Goal: Task Accomplishment & Management: Complete application form

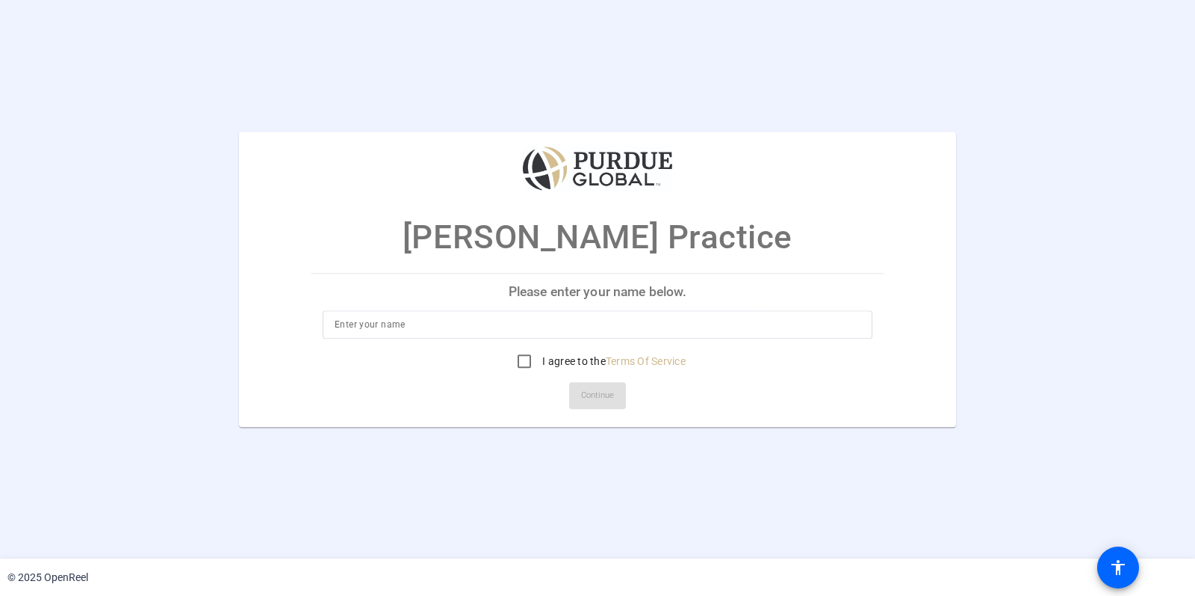
click at [465, 321] on input at bounding box center [598, 324] width 526 height 18
click at [518, 358] on input "I agree to the Terms Of Service" at bounding box center [525, 361] width 30 height 30
checkbox input "true"
click at [452, 327] on input at bounding box center [598, 324] width 526 height 18
type input "[PERSON_NAME]"
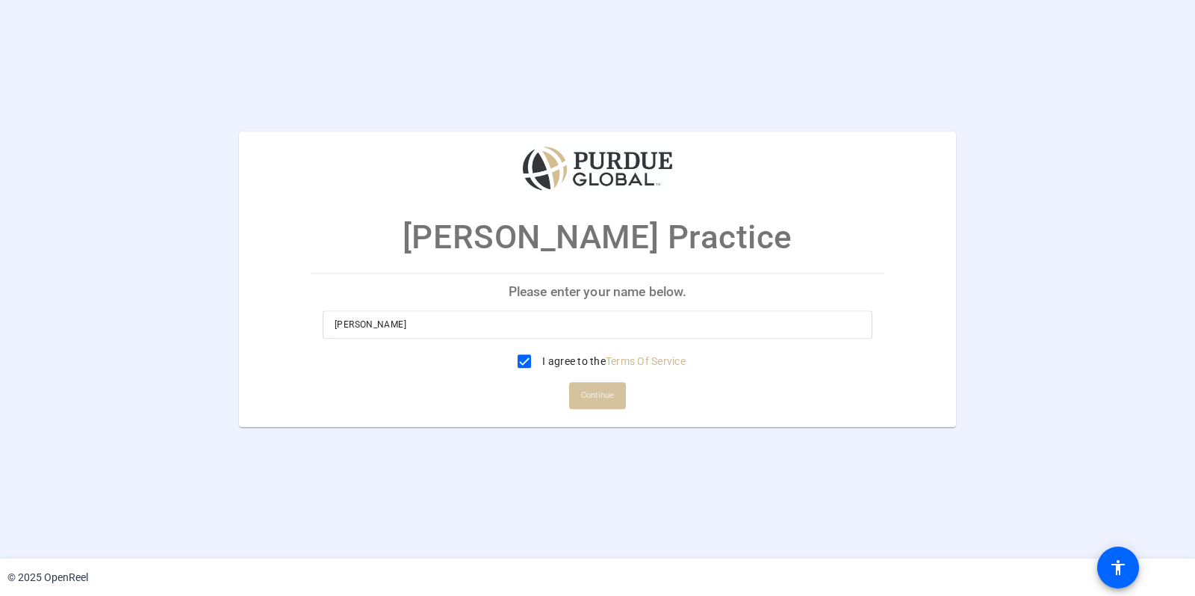
click at [605, 394] on span "Continue" at bounding box center [597, 395] width 33 height 22
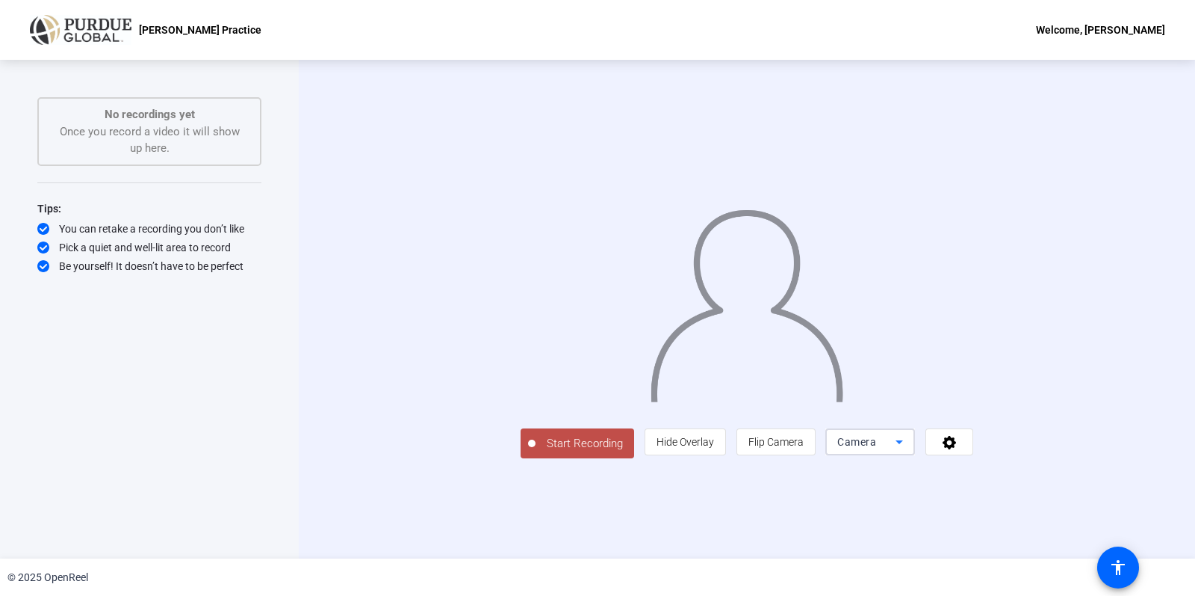
click at [909, 451] on icon at bounding box center [900, 442] width 18 height 18
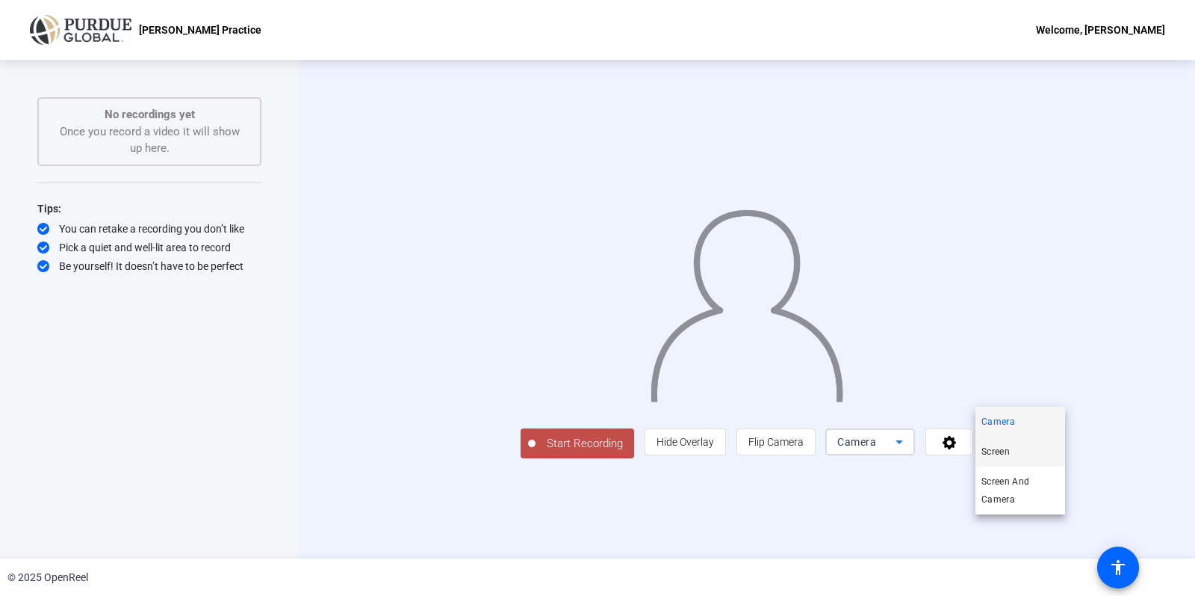
click at [992, 448] on span "Screen" at bounding box center [996, 451] width 28 height 18
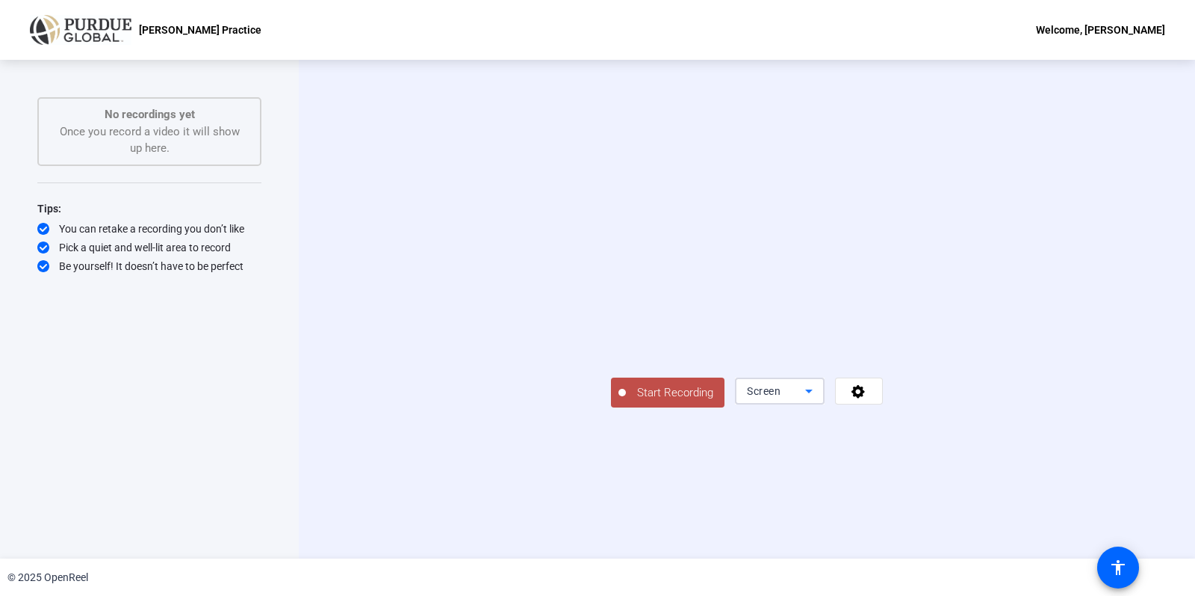
click at [805, 400] on div "Screen" at bounding box center [776, 391] width 58 height 18
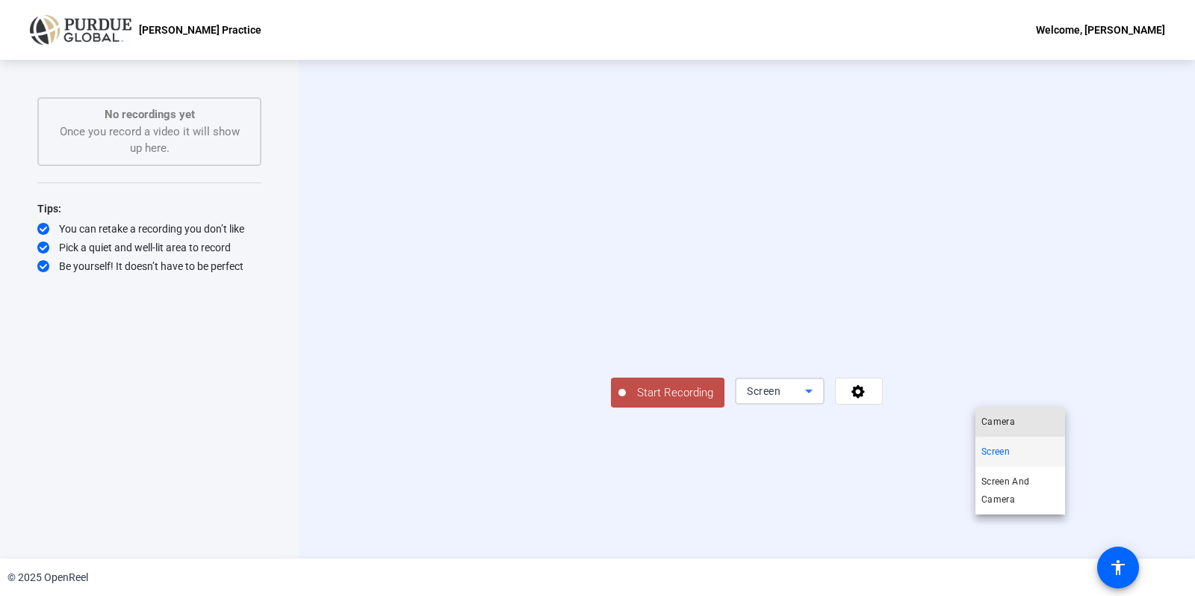
click at [992, 421] on span "Camera" at bounding box center [999, 421] width 34 height 18
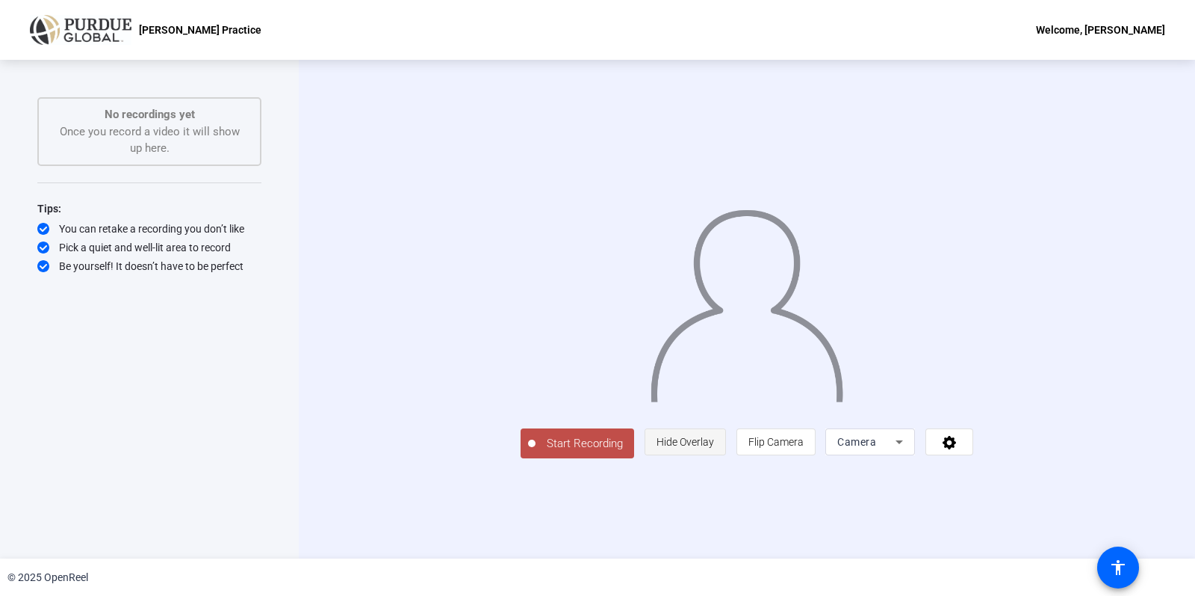
click at [714, 448] on span "Hide Overlay" at bounding box center [686, 442] width 58 height 12
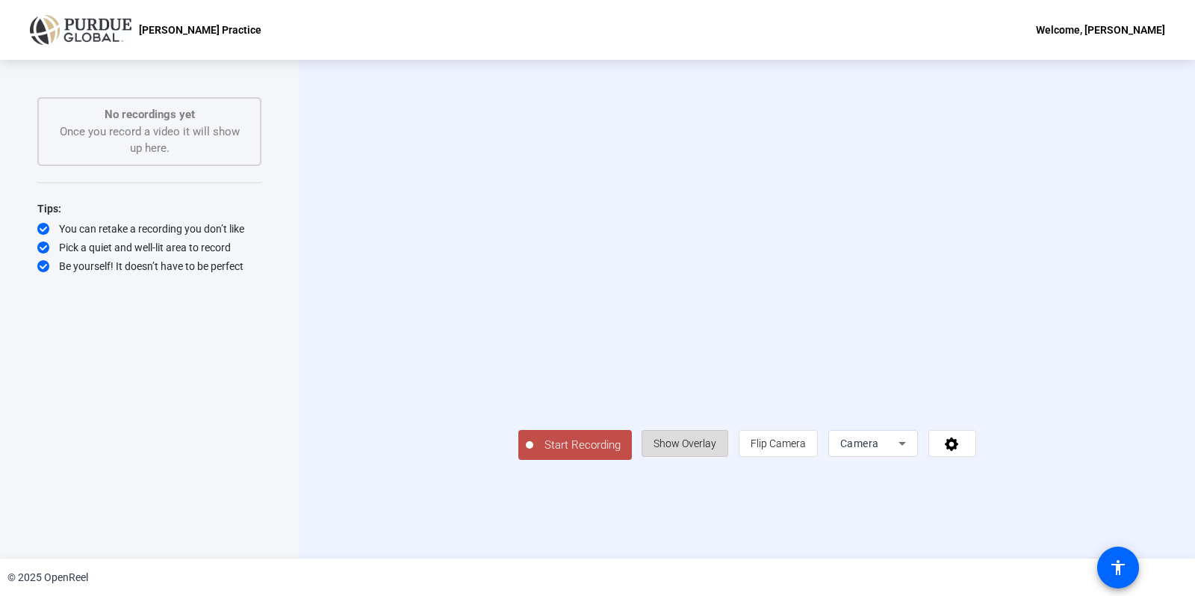
click at [717, 449] on span "Show Overlay" at bounding box center [685, 443] width 63 height 12
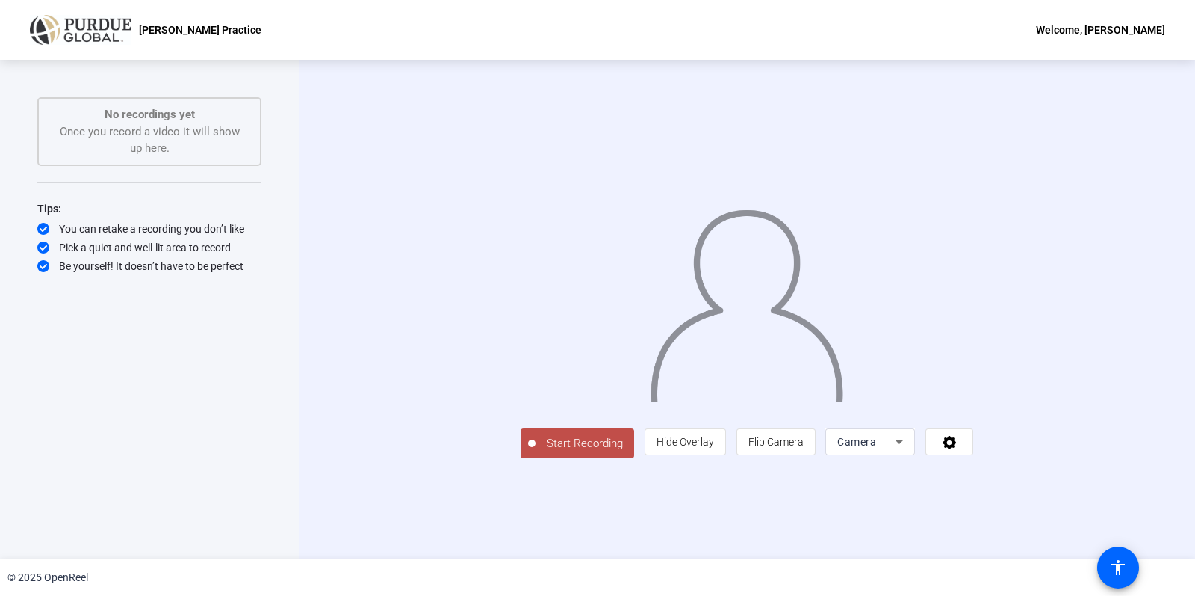
click at [909, 451] on icon at bounding box center [900, 442] width 18 height 18
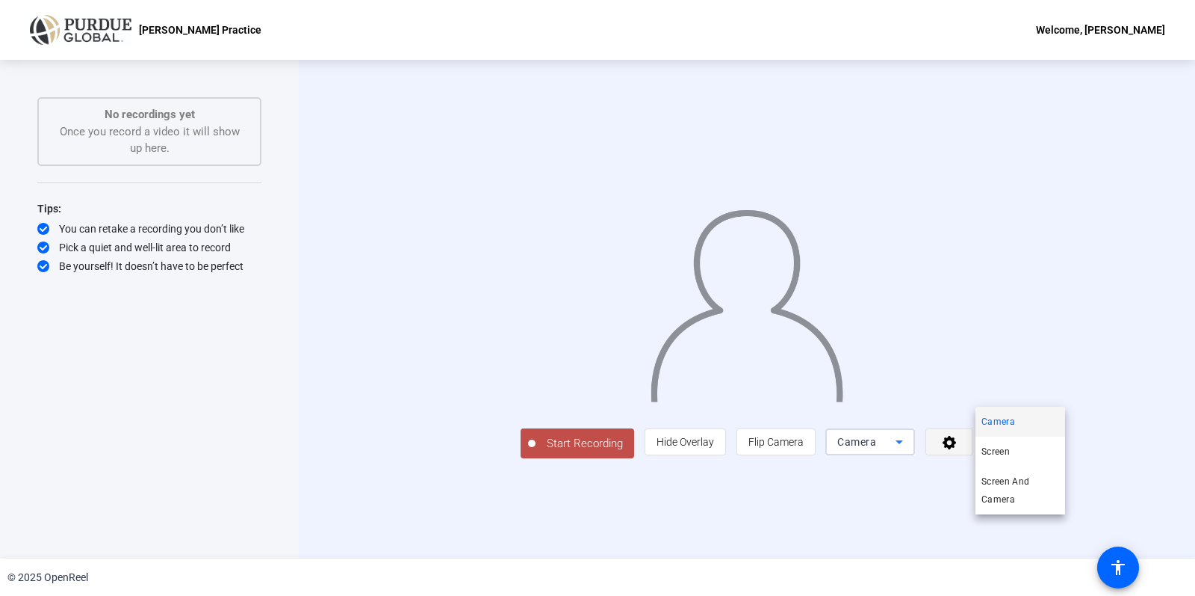
click at [1096, 527] on div at bounding box center [597, 298] width 1195 height 596
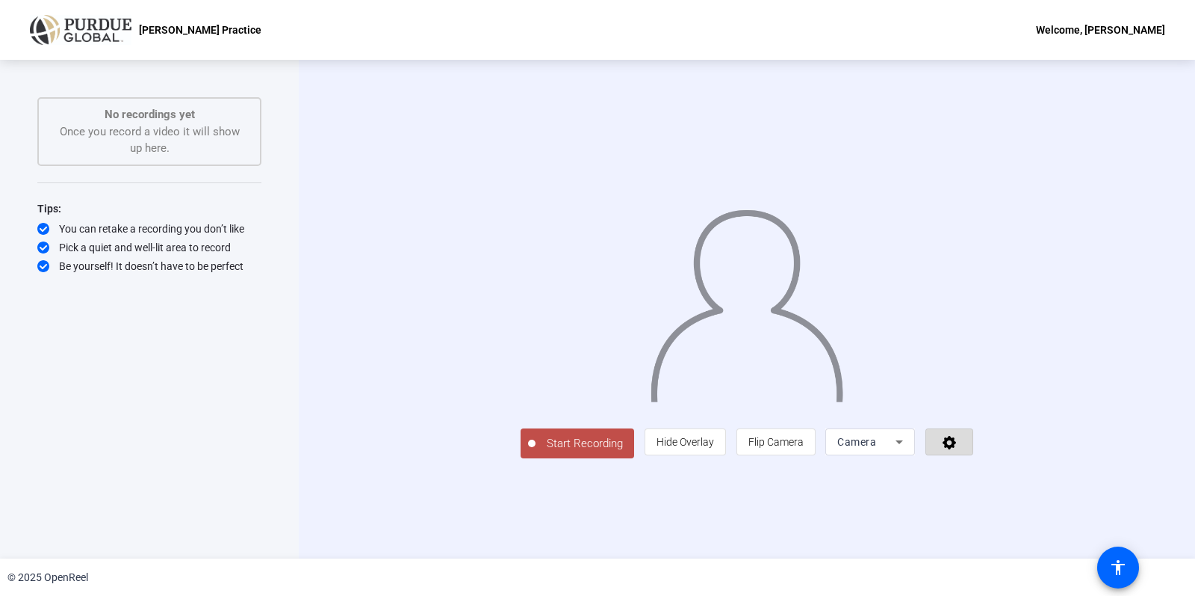
click at [956, 449] on icon at bounding box center [949, 442] width 13 height 13
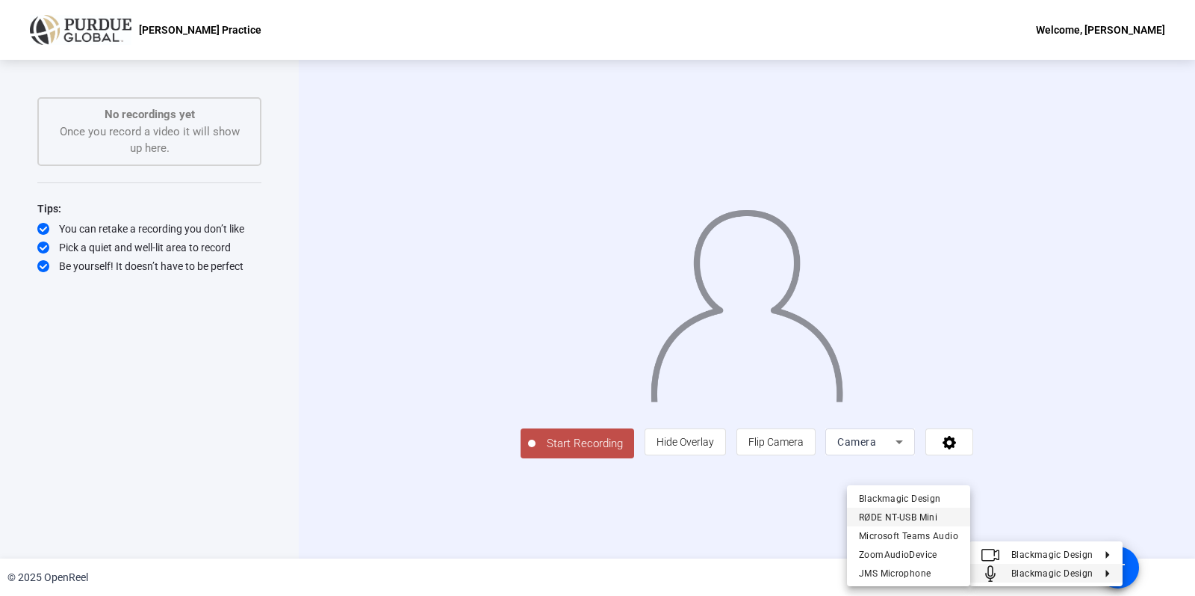
click at [888, 519] on span "RØDE NT-USB Mini" at bounding box center [898, 517] width 78 height 10
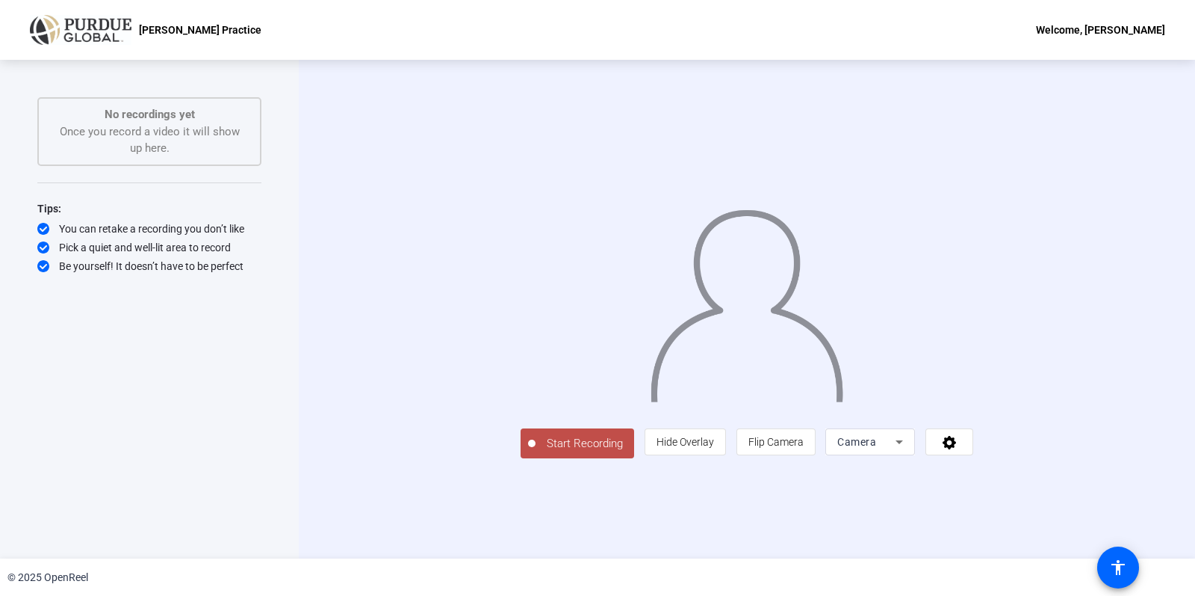
click at [915, 455] on div "Camera" at bounding box center [871, 441] width 90 height 27
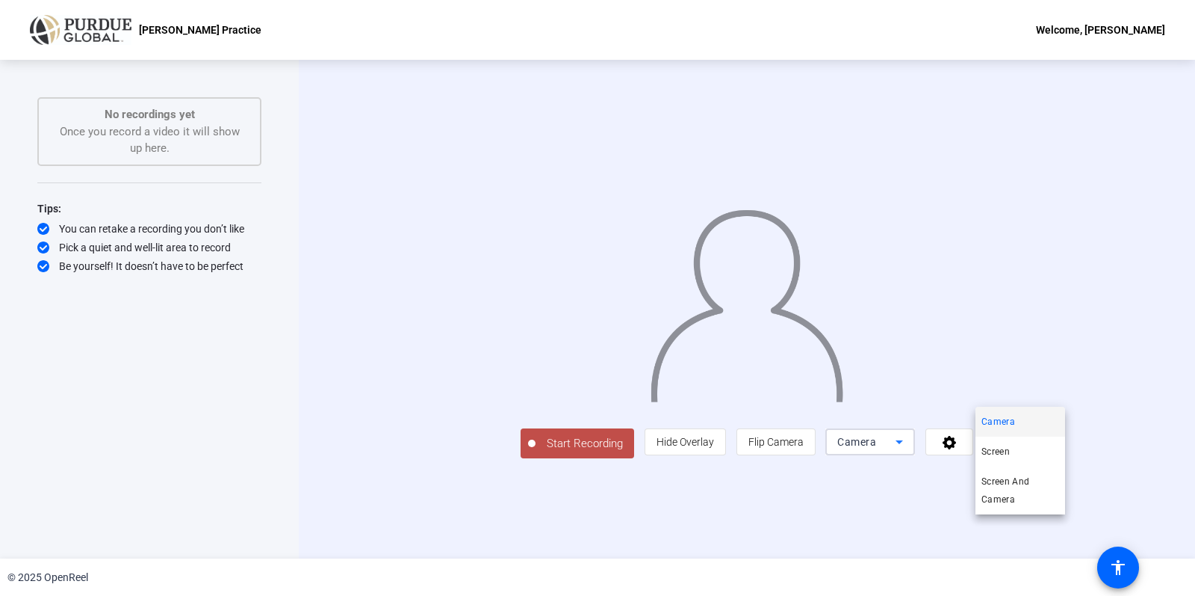
click at [1104, 529] on div at bounding box center [597, 298] width 1195 height 596
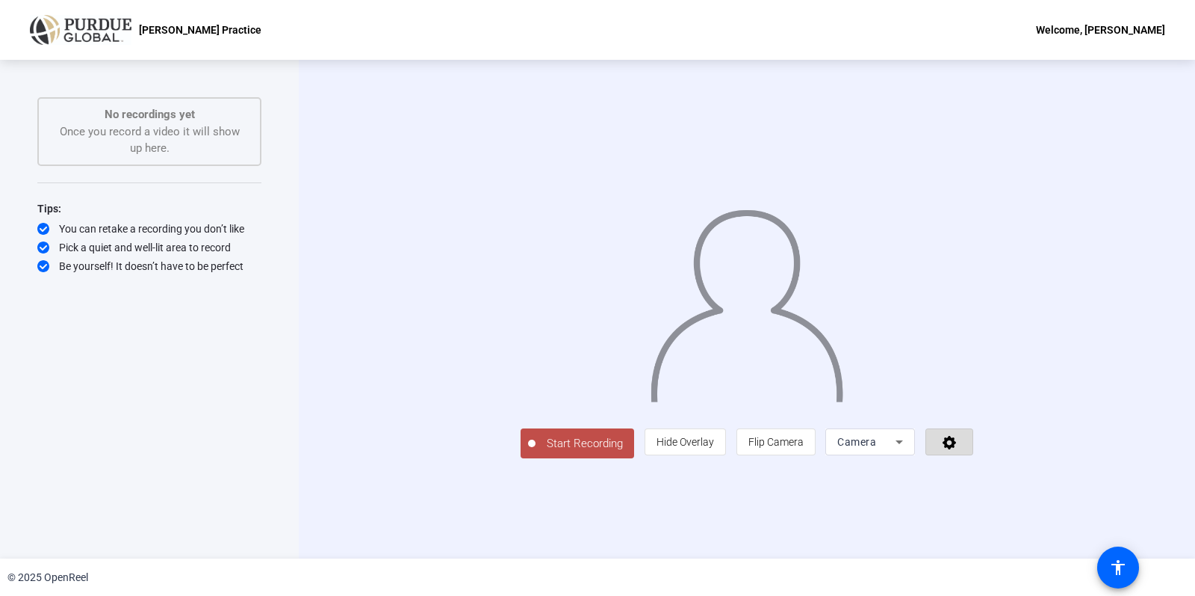
click at [956, 449] on icon at bounding box center [949, 442] width 13 height 13
click at [829, 528] on div at bounding box center [597, 298] width 1195 height 596
click at [714, 448] on span "Hide Overlay" at bounding box center [686, 442] width 58 height 12
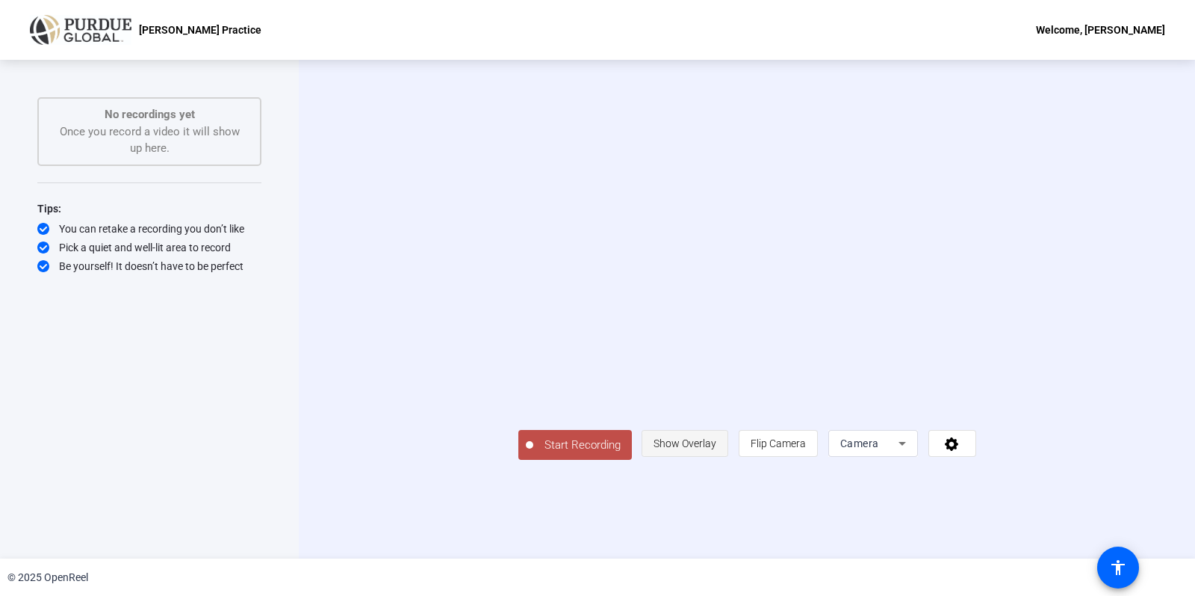
click at [717, 449] on span "Show Overlay" at bounding box center [685, 443] width 63 height 12
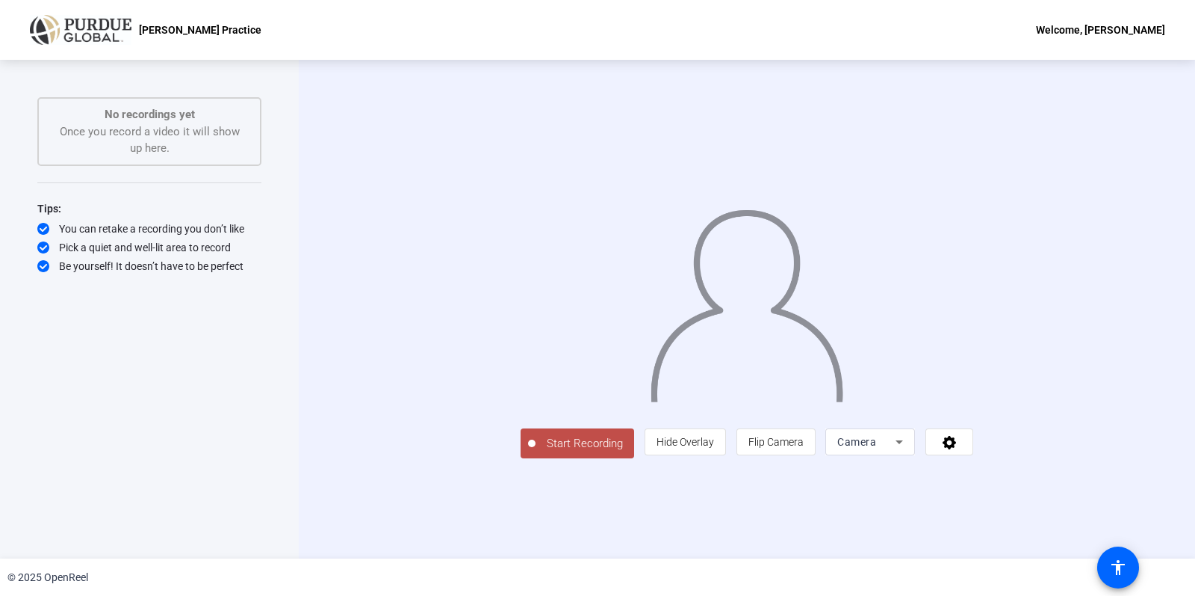
click at [108, 126] on div "No recordings yet Once you record a video it will show up here." at bounding box center [149, 131] width 191 height 51
click at [1124, 566] on mat-icon "accessibility" at bounding box center [1119, 567] width 18 height 18
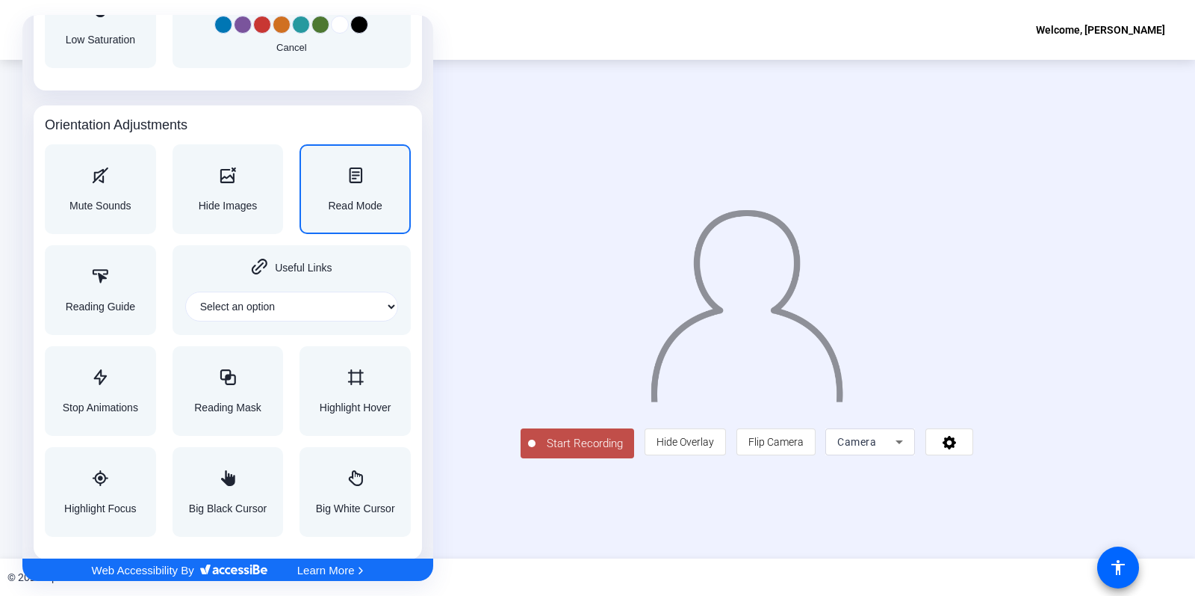
scroll to position [1529, 0]
click at [543, 570] on div at bounding box center [597, 298] width 1195 height 596
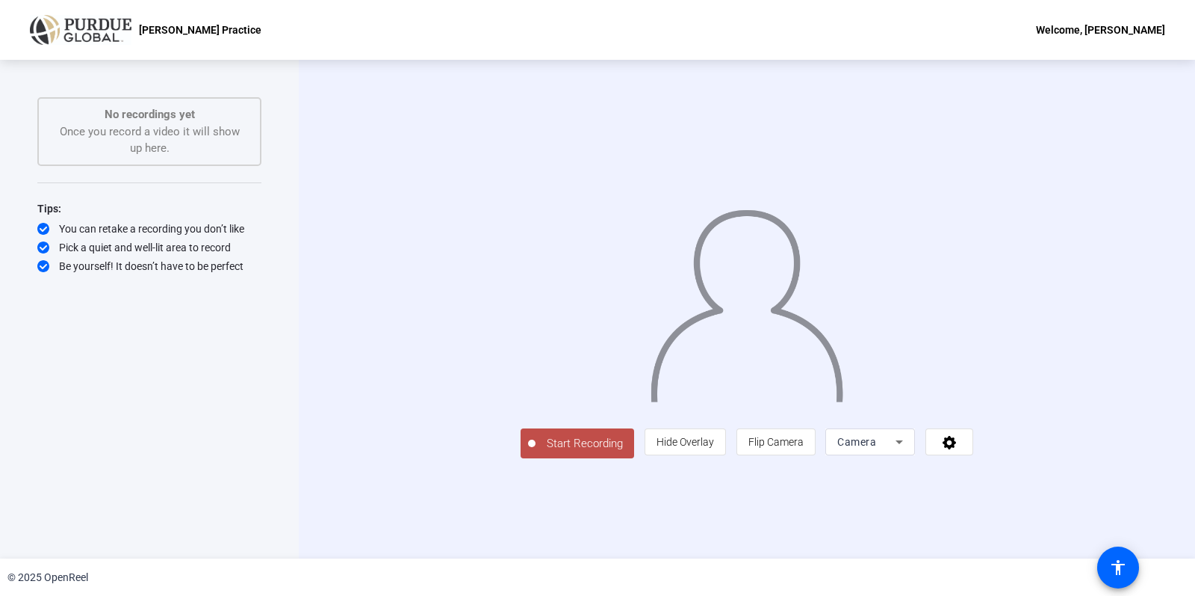
scroll to position [0, 0]
click at [107, 145] on div "No recordings yet Once you record a video it will show up here." at bounding box center [149, 131] width 191 height 51
click at [44, 232] on icon at bounding box center [43, 229] width 12 height 12
click at [1122, 576] on span at bounding box center [1119, 567] width 36 height 36
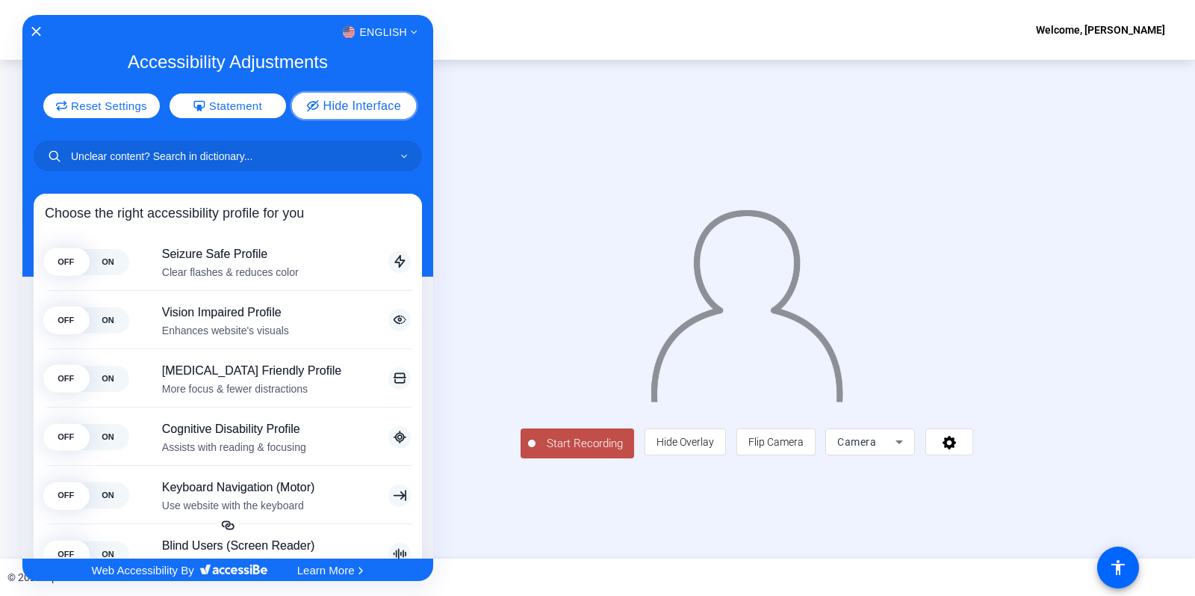
click at [345, 105] on span "Hide Interface" at bounding box center [362, 105] width 78 height 12
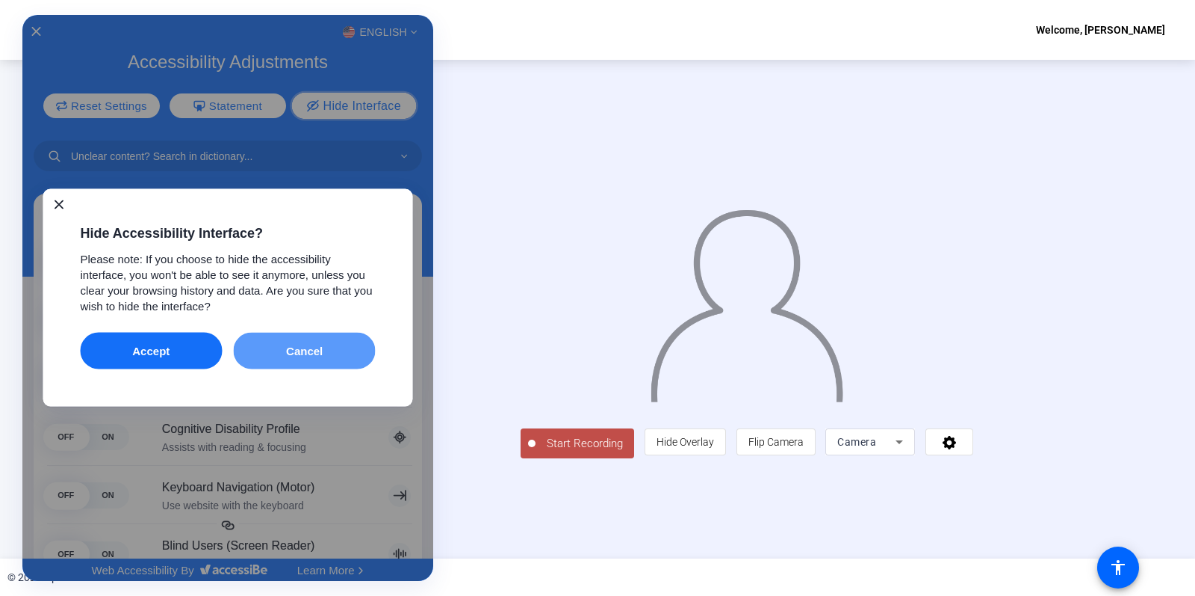
click at [300, 350] on button "Cancel" at bounding box center [305, 350] width 142 height 37
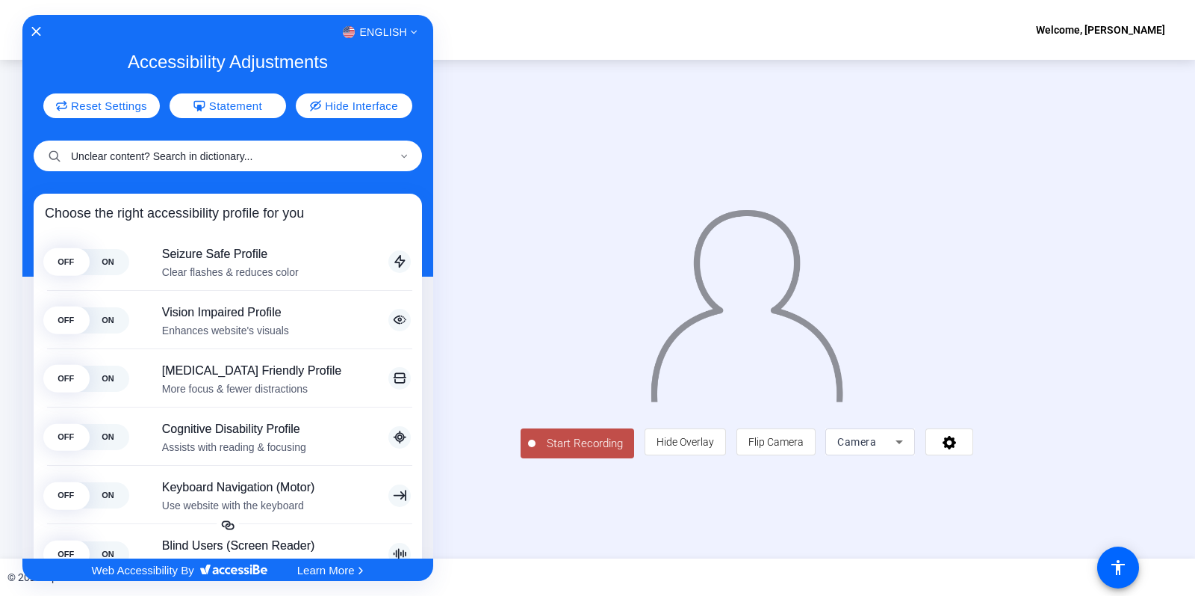
click at [159, 159] on input "Unclear content? Search in dictionary..." at bounding box center [228, 155] width 389 height 31
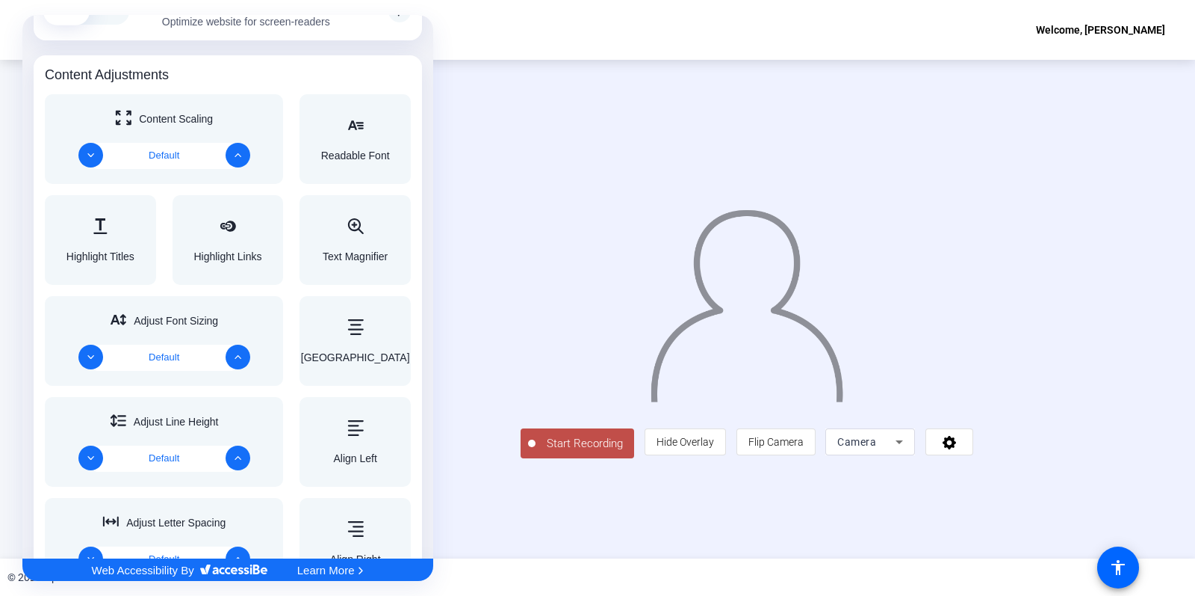
scroll to position [541, 0]
click at [688, 173] on div at bounding box center [597, 298] width 1195 height 596
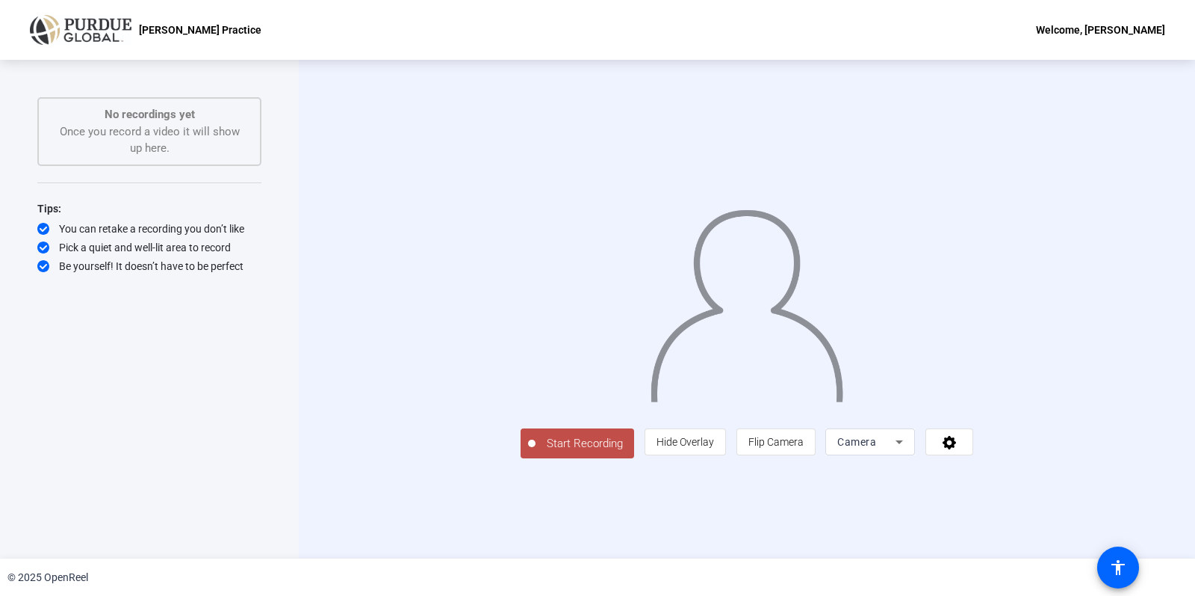
scroll to position [0, 0]
click at [959, 449] on icon at bounding box center [949, 441] width 17 height 15
click at [1151, 547] on div at bounding box center [597, 298] width 1195 height 596
click at [1118, 563] on mat-icon "accessibility" at bounding box center [1119, 567] width 18 height 18
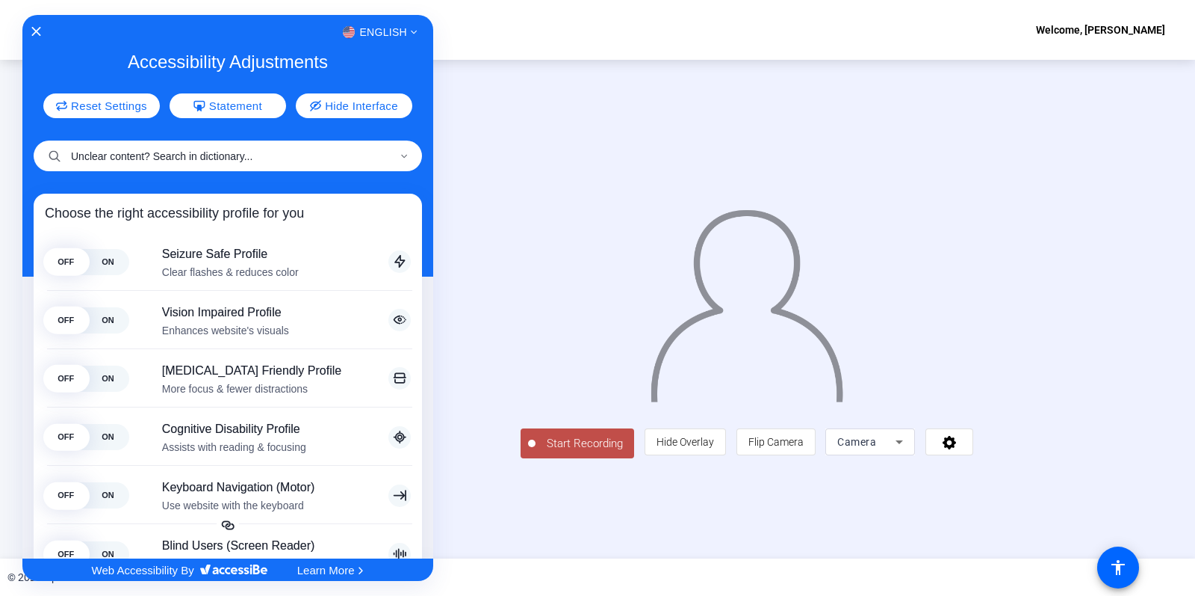
click at [254, 153] on input "Unclear content? Search in dictionary..." at bounding box center [228, 155] width 389 height 31
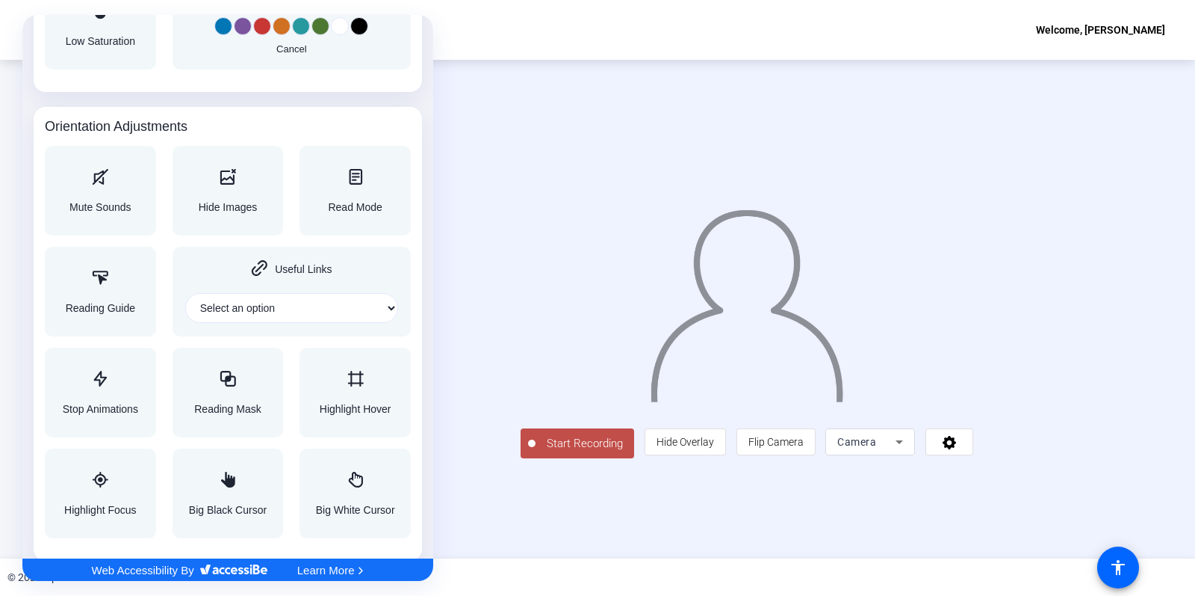
scroll to position [1801, 0]
type input "teleprompter"
click at [109, 271] on div "Accessibility Adjustments" at bounding box center [100, 280] width 69 height 18
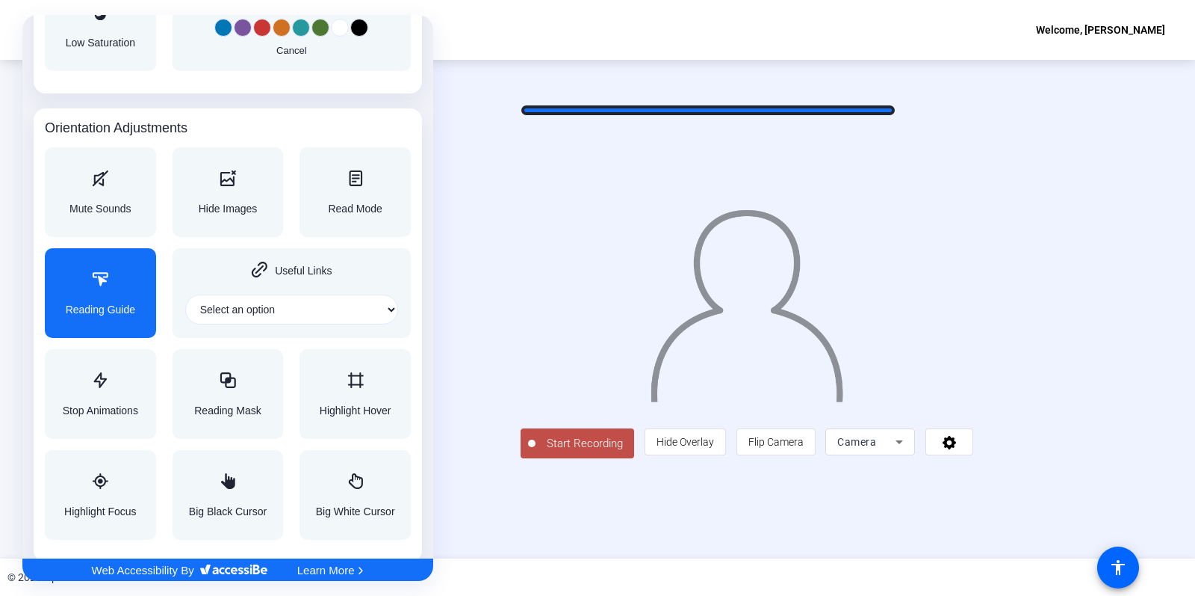
click at [708, 105] on div at bounding box center [597, 298] width 1195 height 596
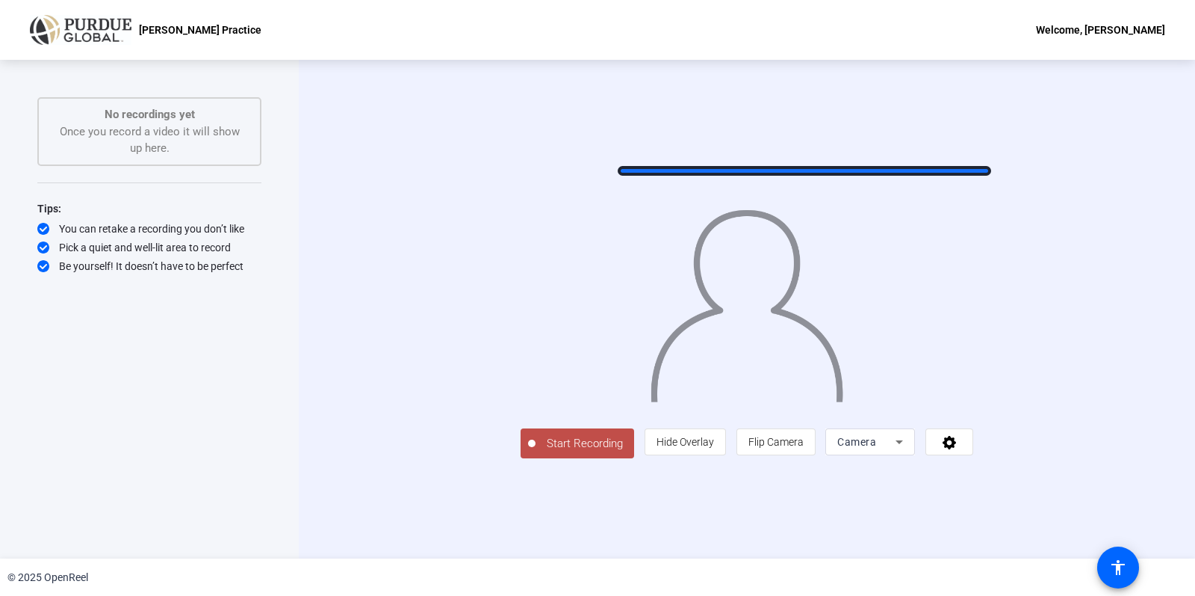
drag, startPoint x: 711, startPoint y: 111, endPoint x: 805, endPoint y: 167, distance: 108.9
click at [805, 166] on div at bounding box center [747, 287] width 453 height 255
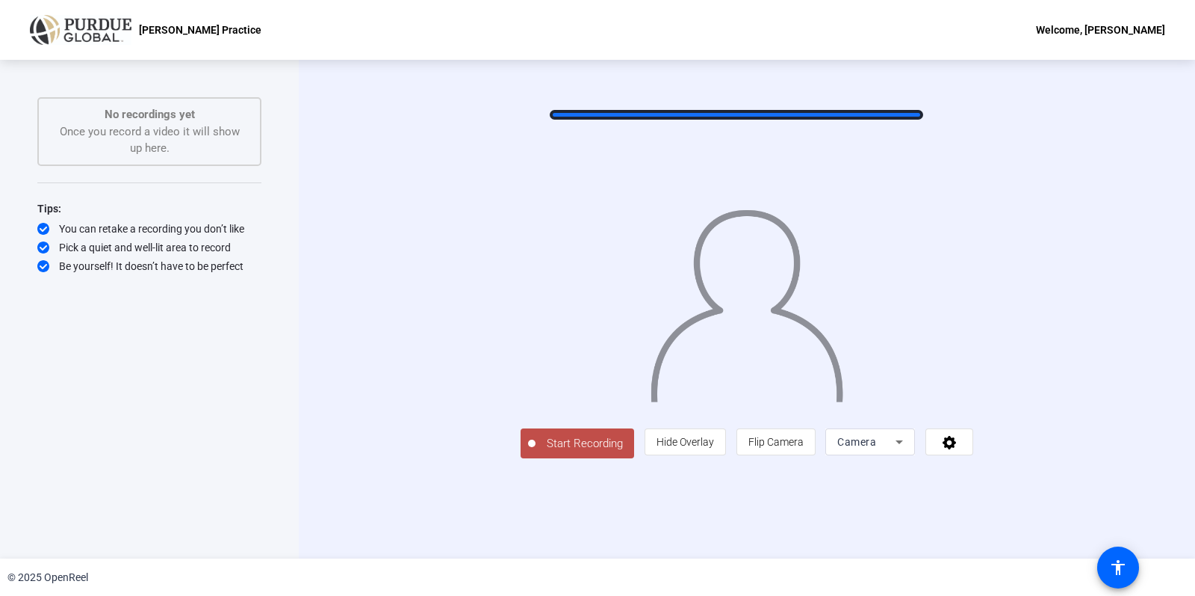
click at [736, 160] on div at bounding box center [747, 287] width 453 height 255
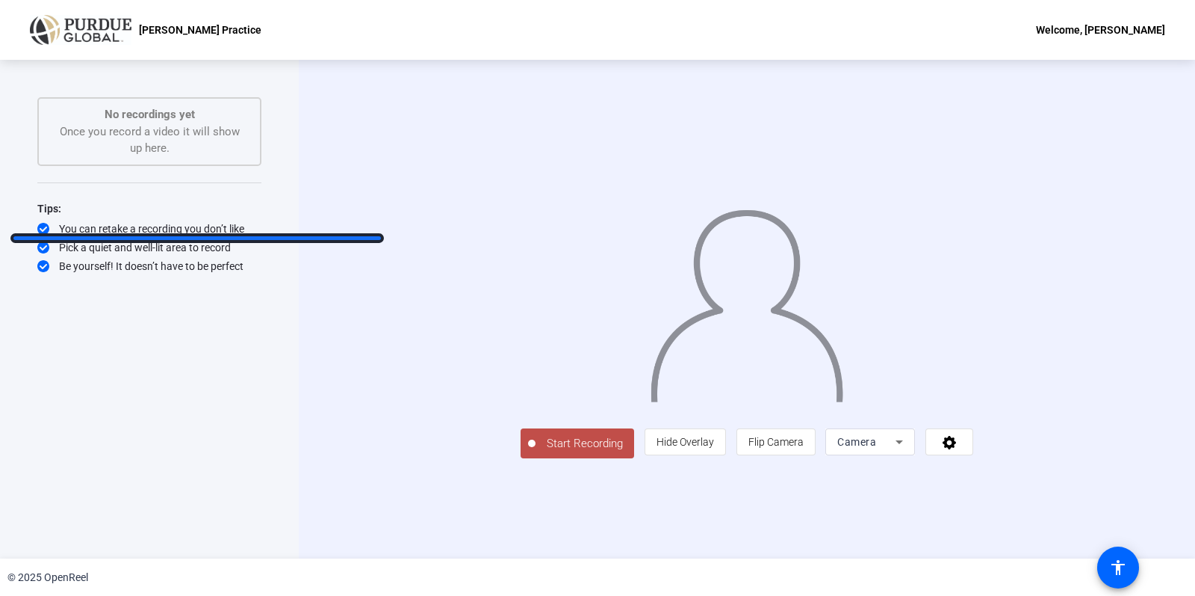
click at [197, 233] on div "You can retake a recording you don’t like" at bounding box center [149, 228] width 224 height 15
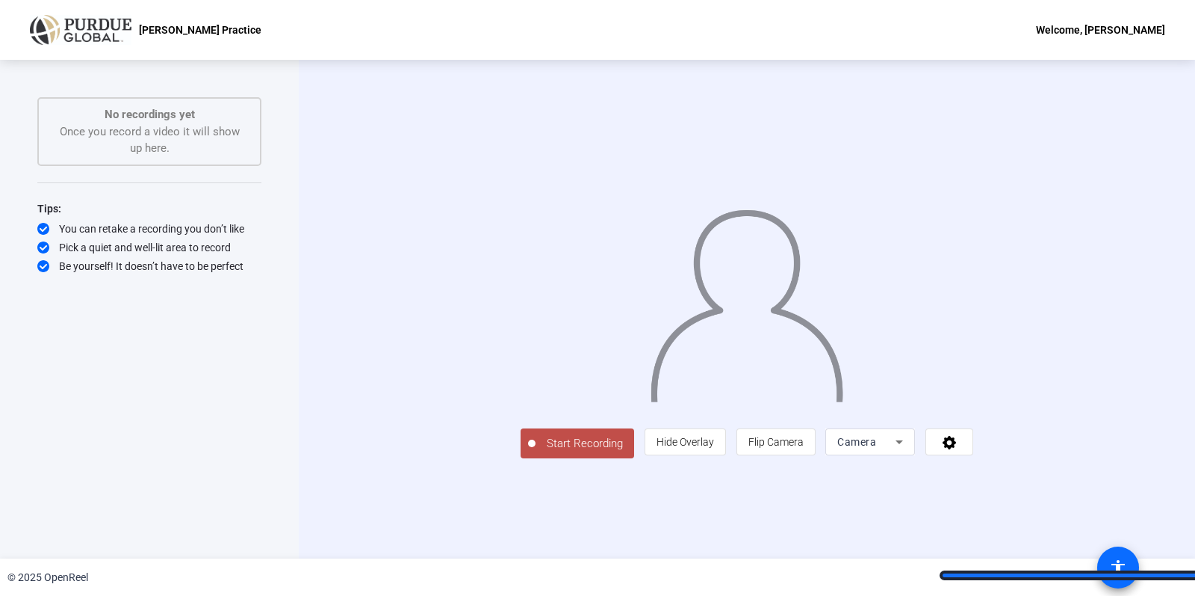
click at [1127, 570] on mat-icon "accessibility" at bounding box center [1119, 567] width 18 height 18
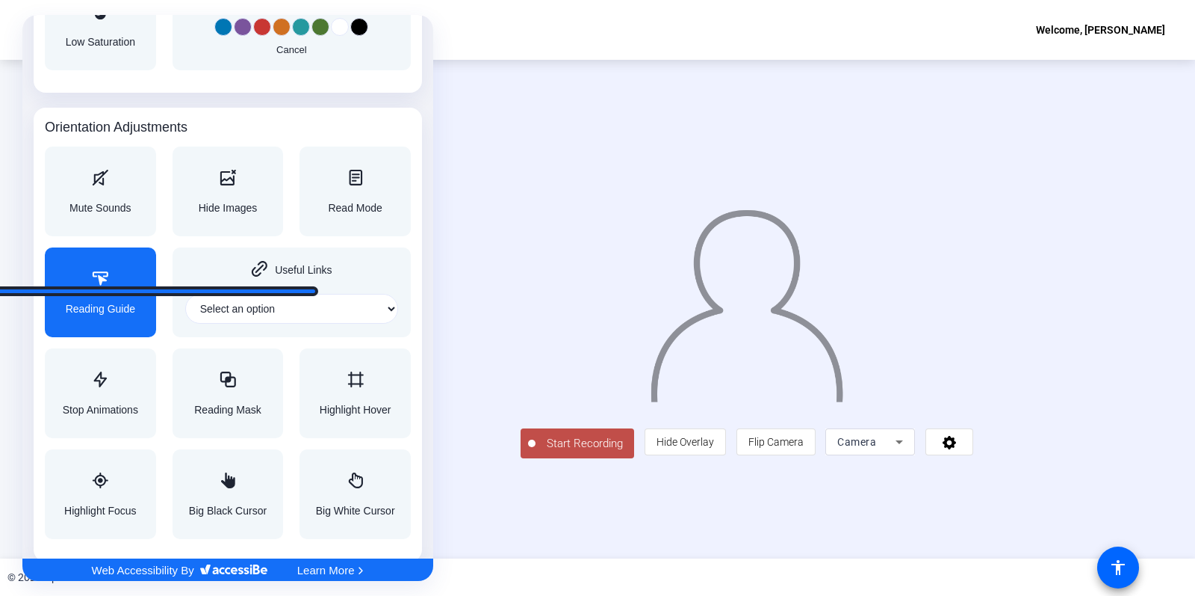
scroll to position [1801, 0]
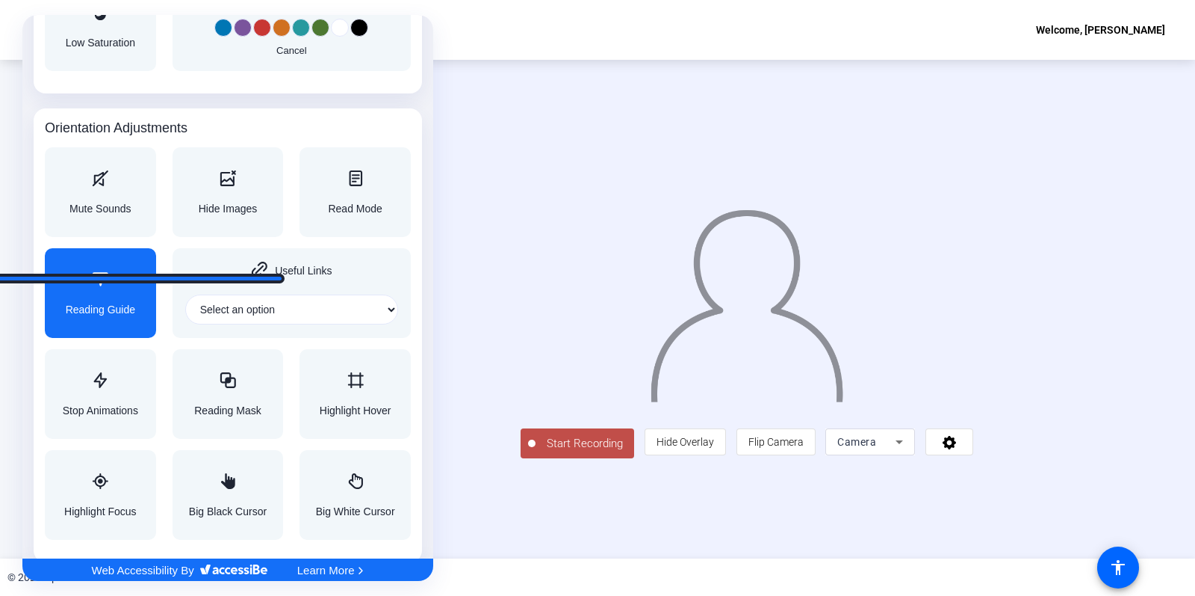
click at [98, 273] on icon "Accessibility Adjustments" at bounding box center [101, 278] width 16 height 13
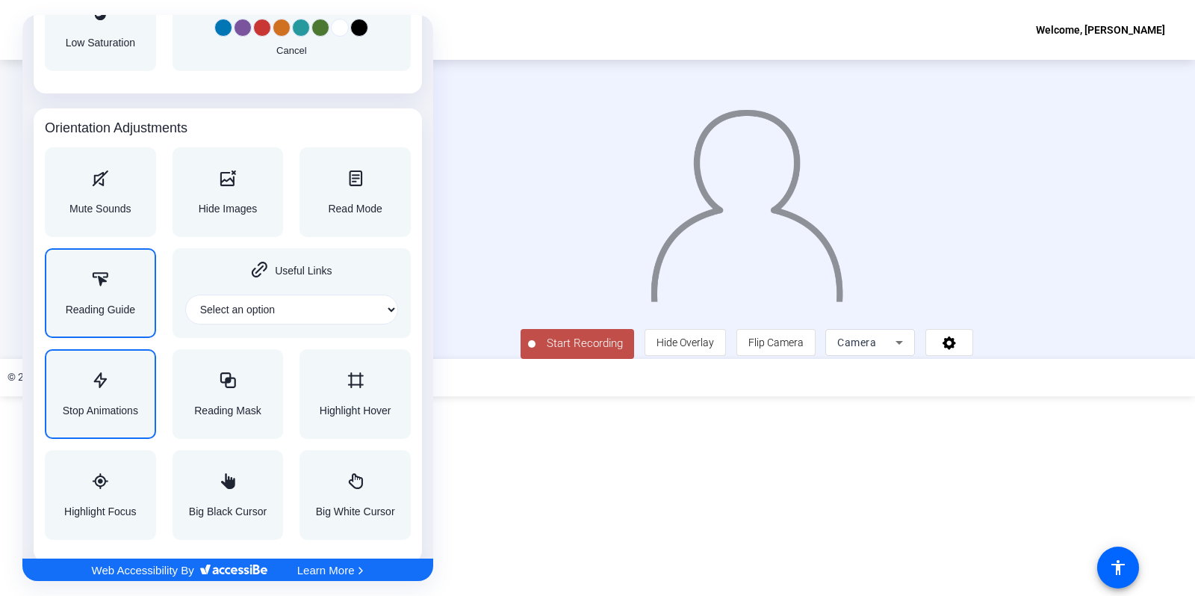
scroll to position [0, 0]
click at [212, 416] on div "Reading Mask" at bounding box center [228, 394] width 111 height 90
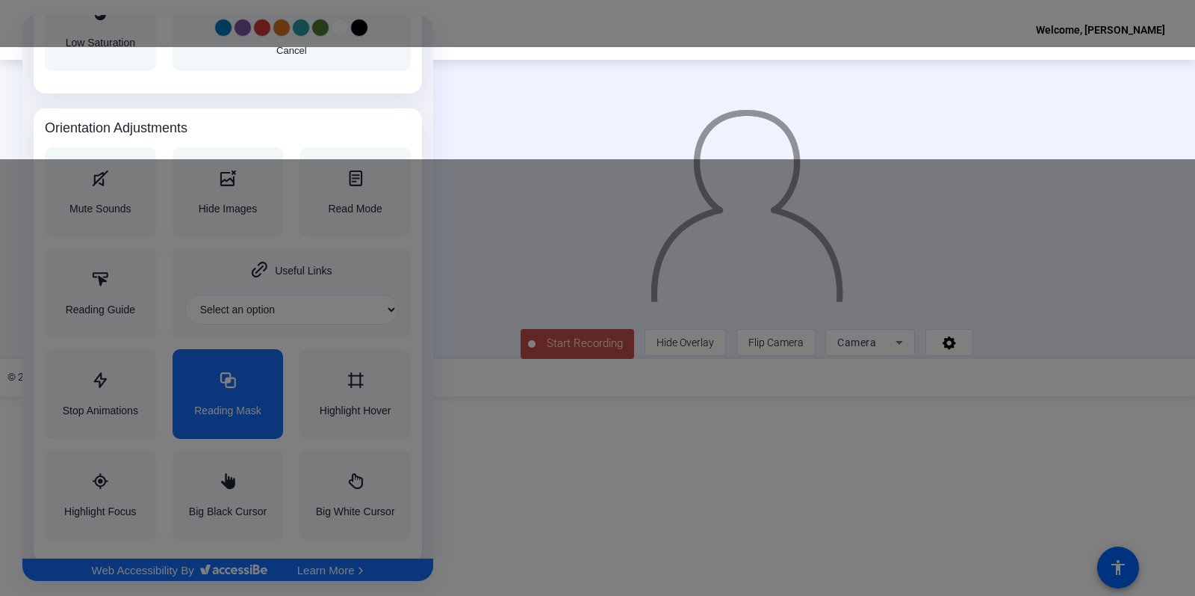
drag, startPoint x: 621, startPoint y: 384, endPoint x: 685, endPoint y: 103, distance: 288.2
click at [685, 103] on div at bounding box center [597, 298] width 1195 height 596
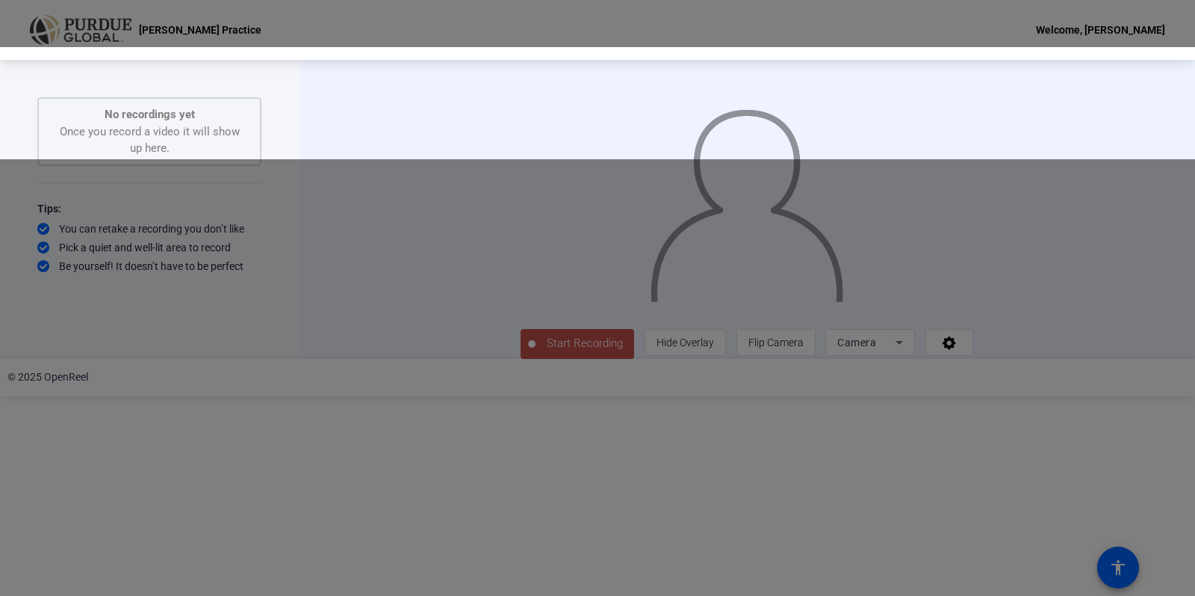
click at [685, 103] on div at bounding box center [747, 187] width 453 height 255
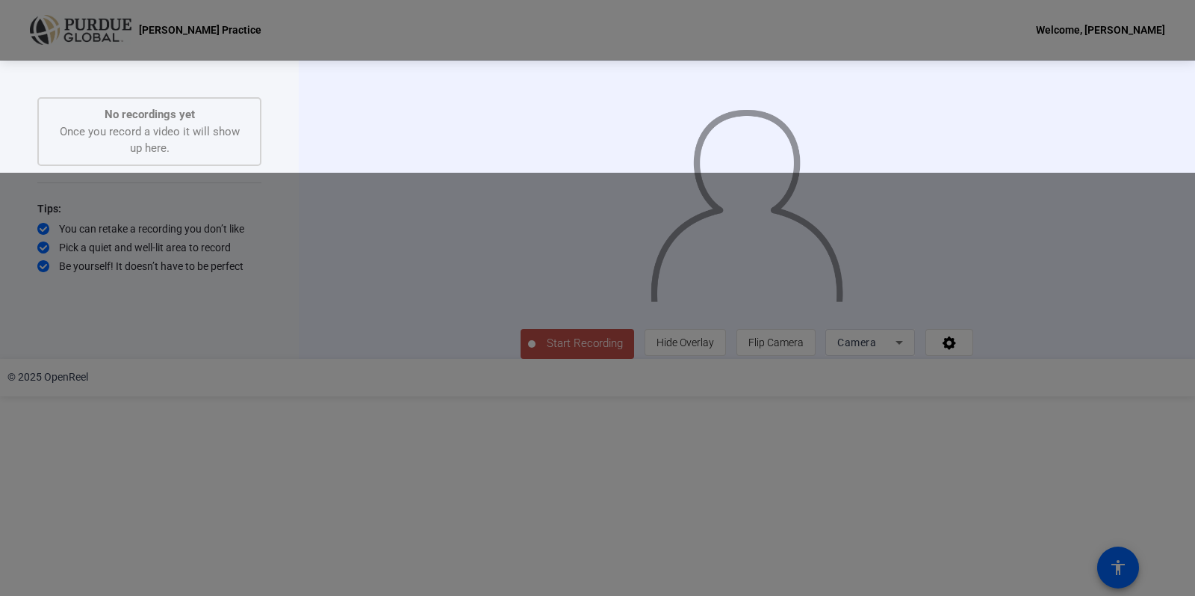
click at [687, 117] on div at bounding box center [747, 187] width 453 height 255
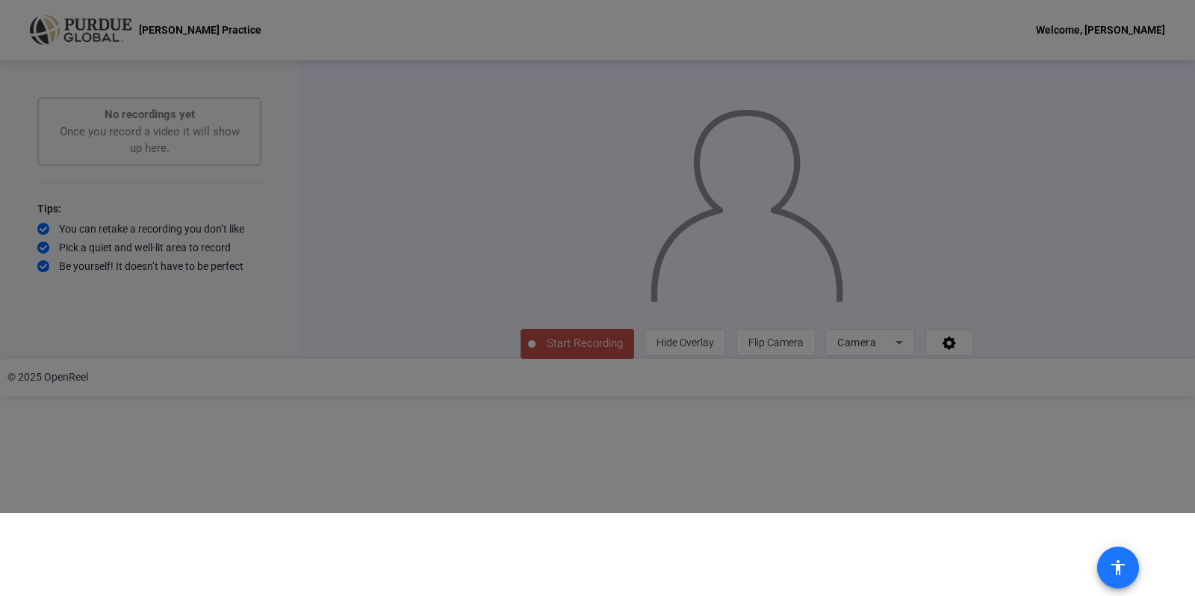
click at [1116, 569] on mat-icon "accessibility" at bounding box center [1119, 567] width 18 height 18
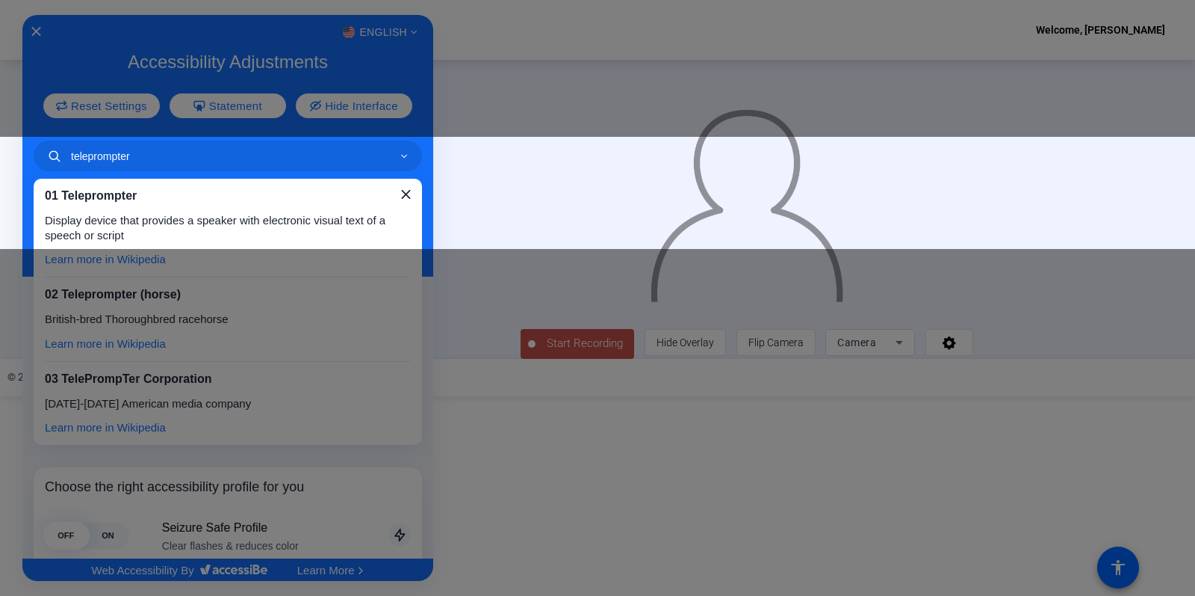
click at [393, 193] on div "01 Teleprompter Display device that provides a speaker with electronic visual t…" at bounding box center [228, 233] width 366 height 87
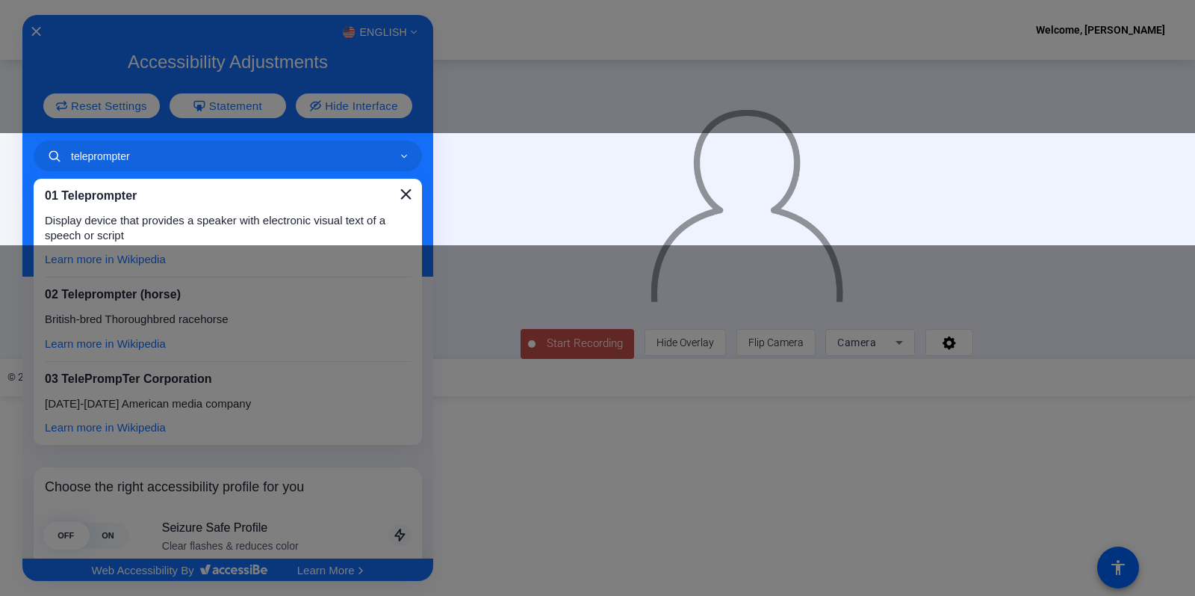
click at [400, 189] on icon "Close" at bounding box center [405, 194] width 10 height 10
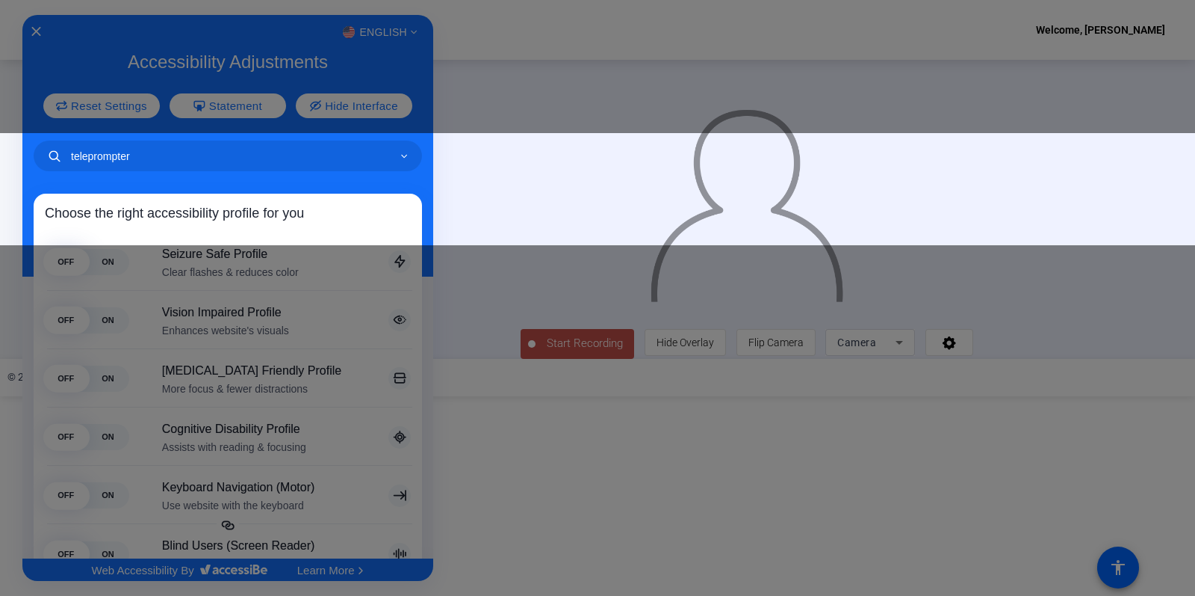
click at [398, 189] on div "English Accessibility Adjustments Reset Settings Statement Hide Interface telep…" at bounding box center [227, 286] width 411 height 543
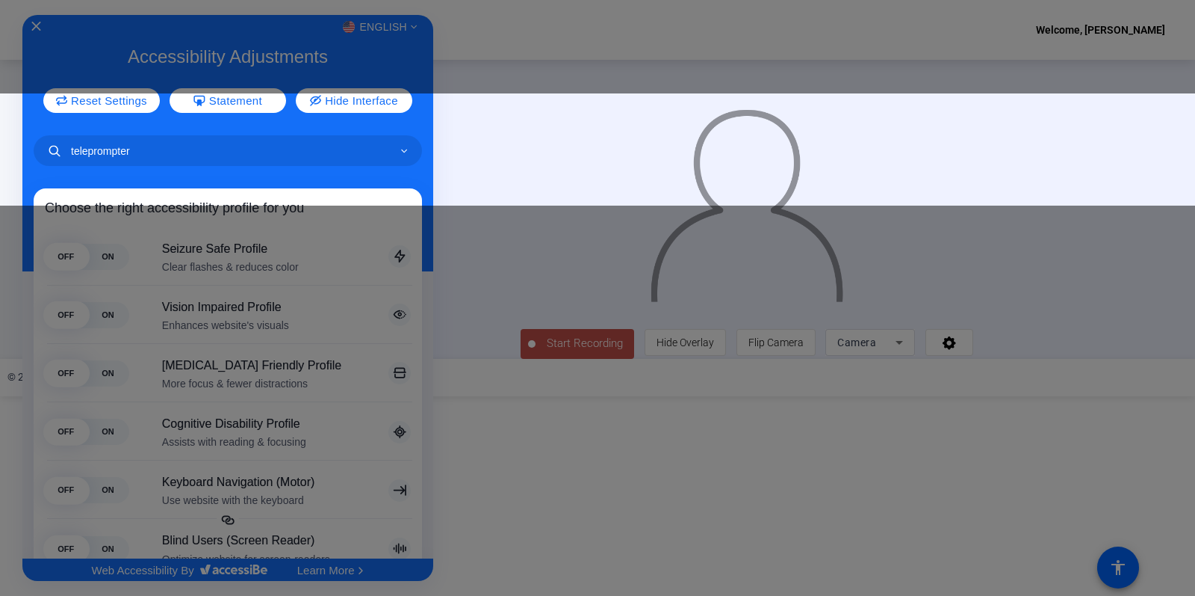
click at [401, 149] on icon "Accessibility Adjustments" at bounding box center [404, 151] width 6 height 4
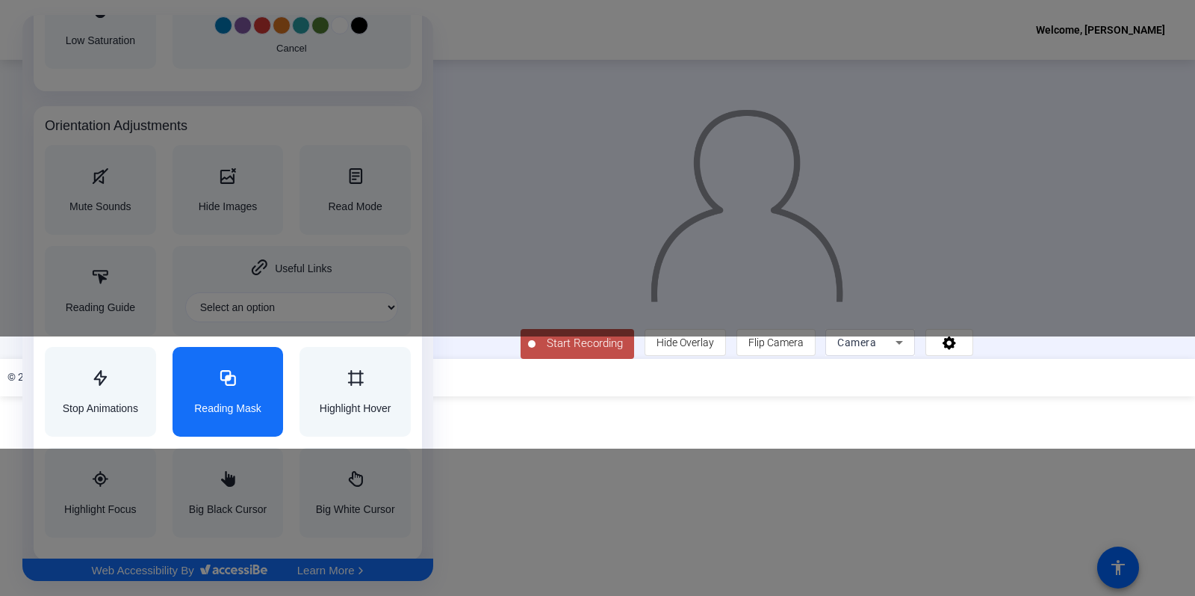
scroll to position [1529, 0]
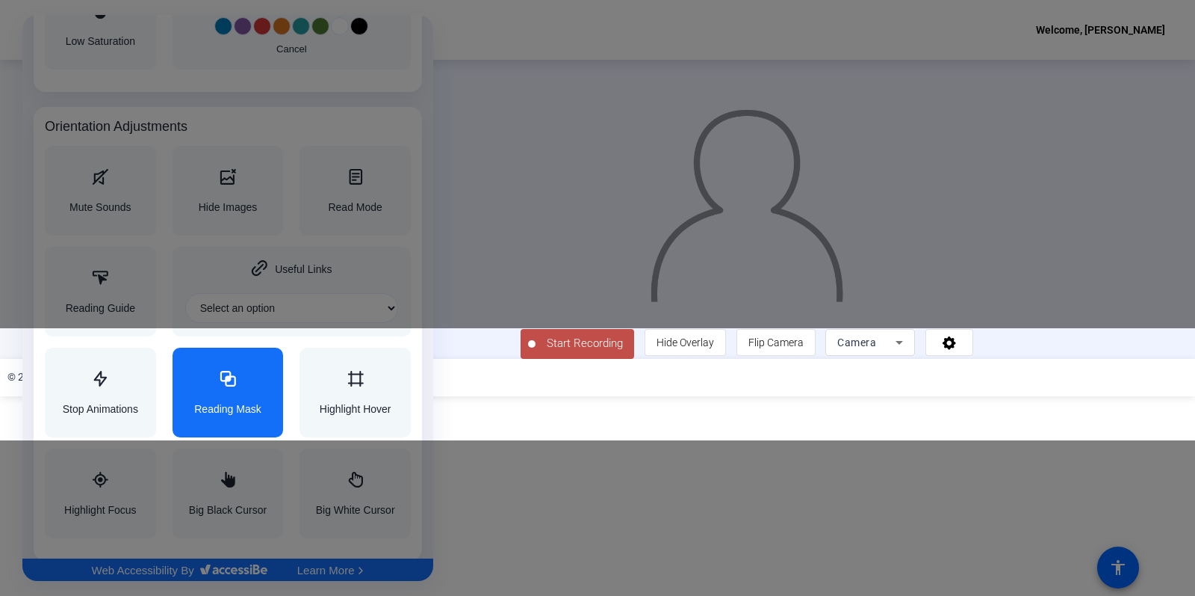
click at [244, 384] on div "Accessibility Adjustments" at bounding box center [227, 380] width 67 height 18
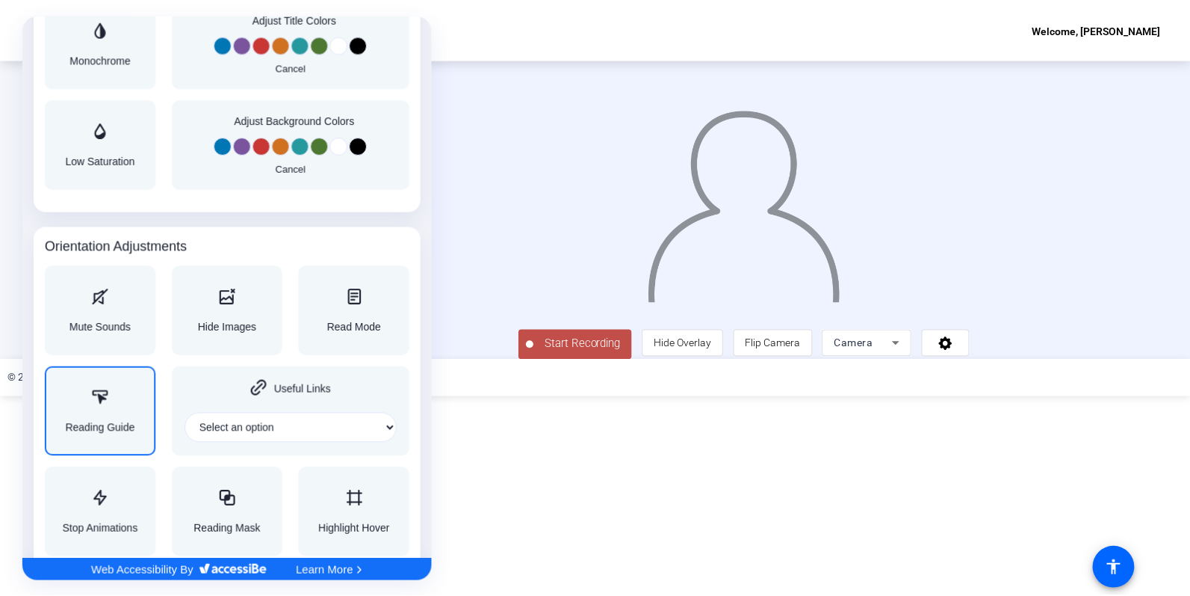
scroll to position [1405, 0]
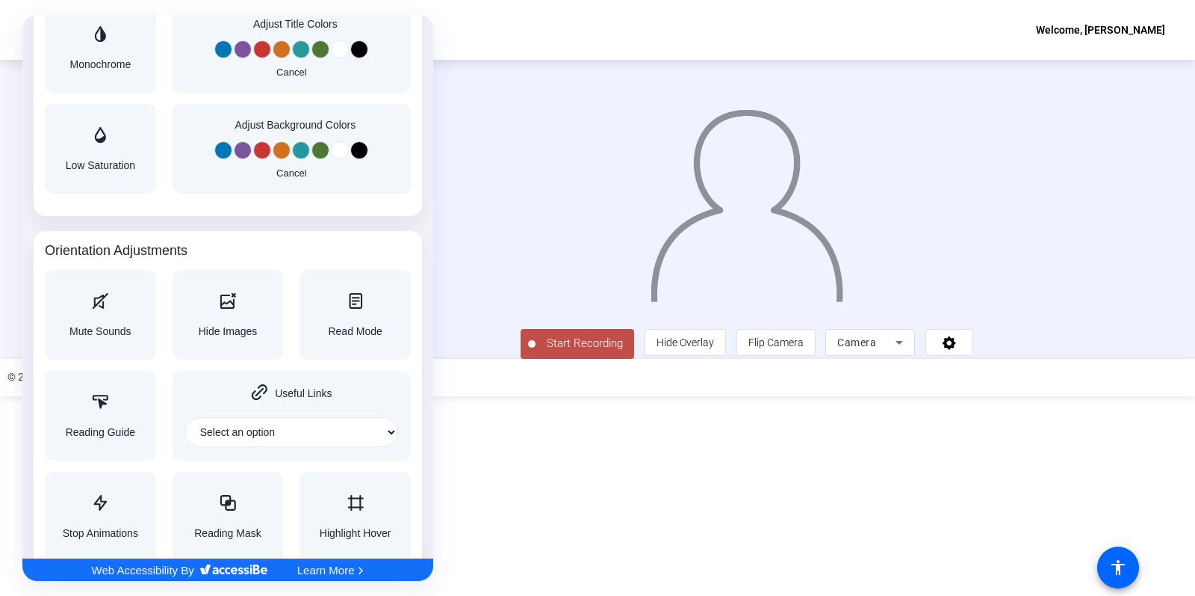
click at [370, 300] on div "Accessibility Adjustments" at bounding box center [355, 302] width 54 height 18
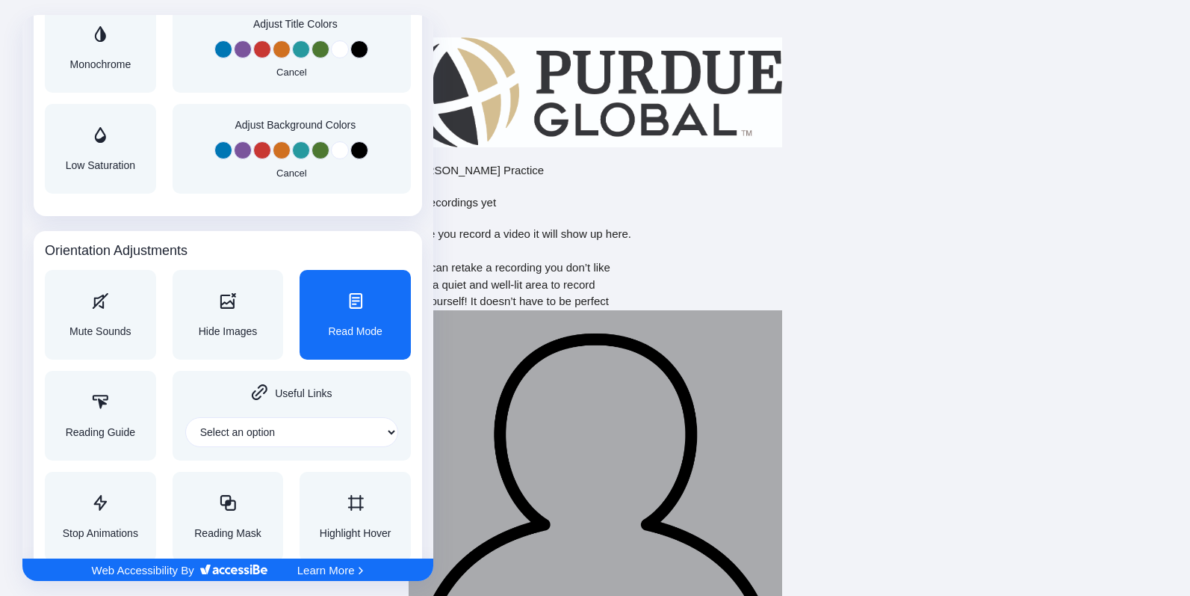
click at [369, 300] on div "Accessibility Adjustments" at bounding box center [355, 302] width 54 height 18
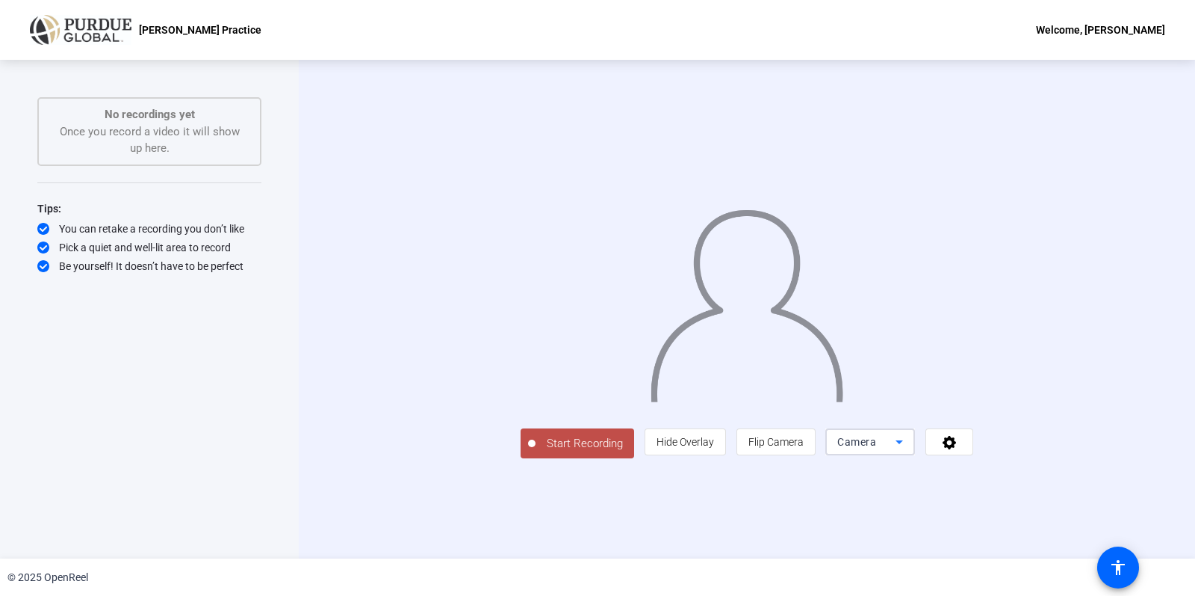
click at [876, 448] on span "Camera" at bounding box center [857, 442] width 39 height 12
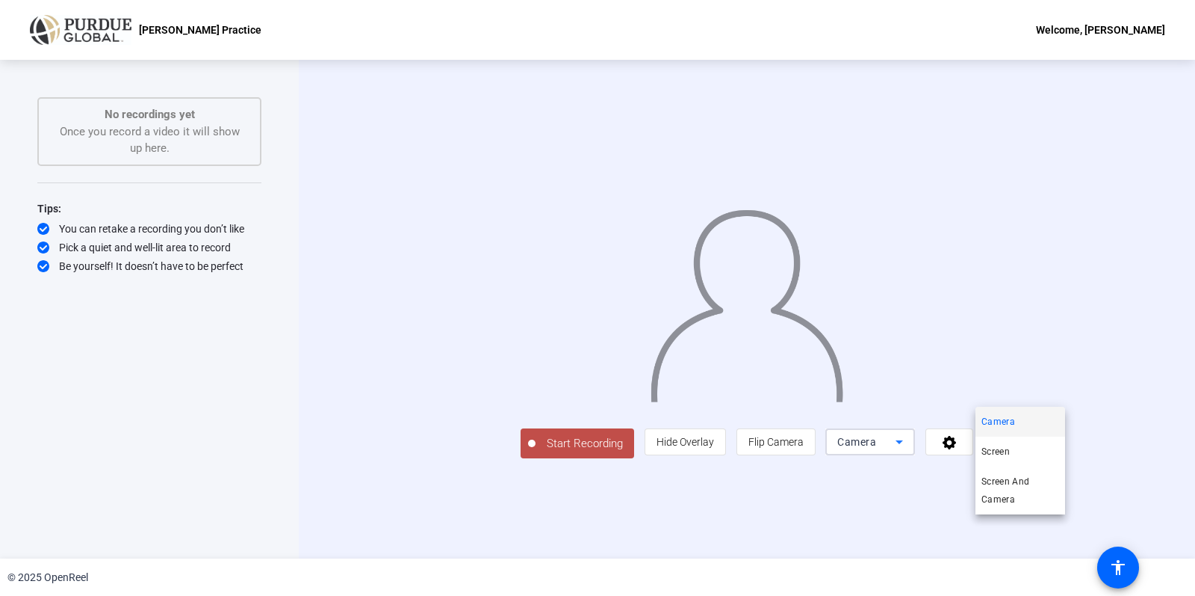
click at [1048, 528] on div at bounding box center [597, 298] width 1195 height 596
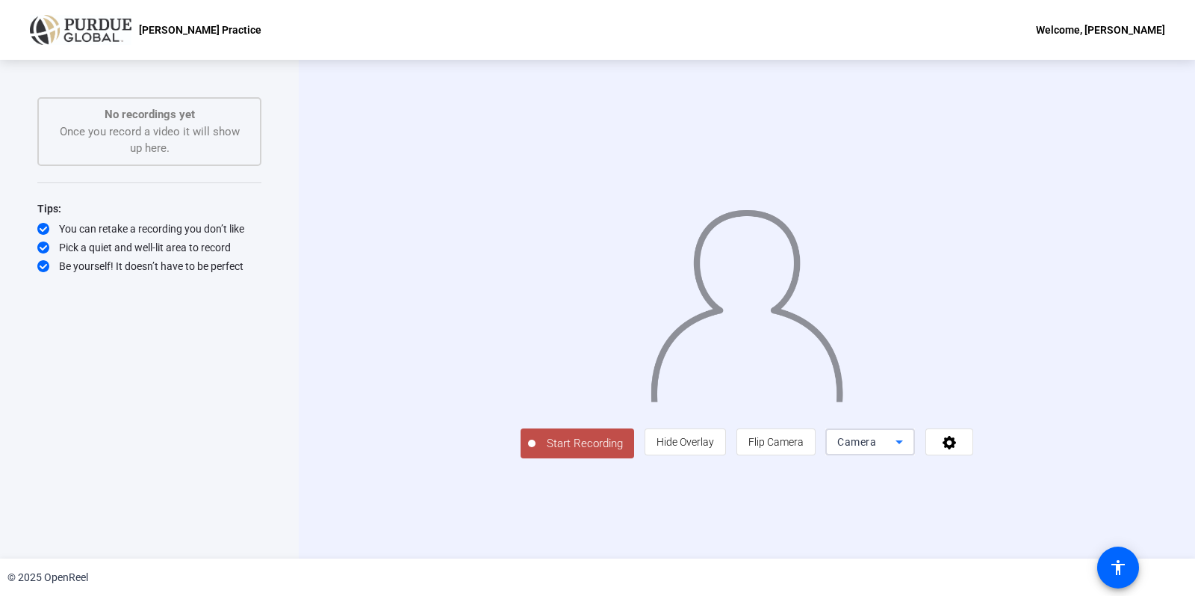
click at [903, 444] on icon at bounding box center [899, 442] width 7 height 4
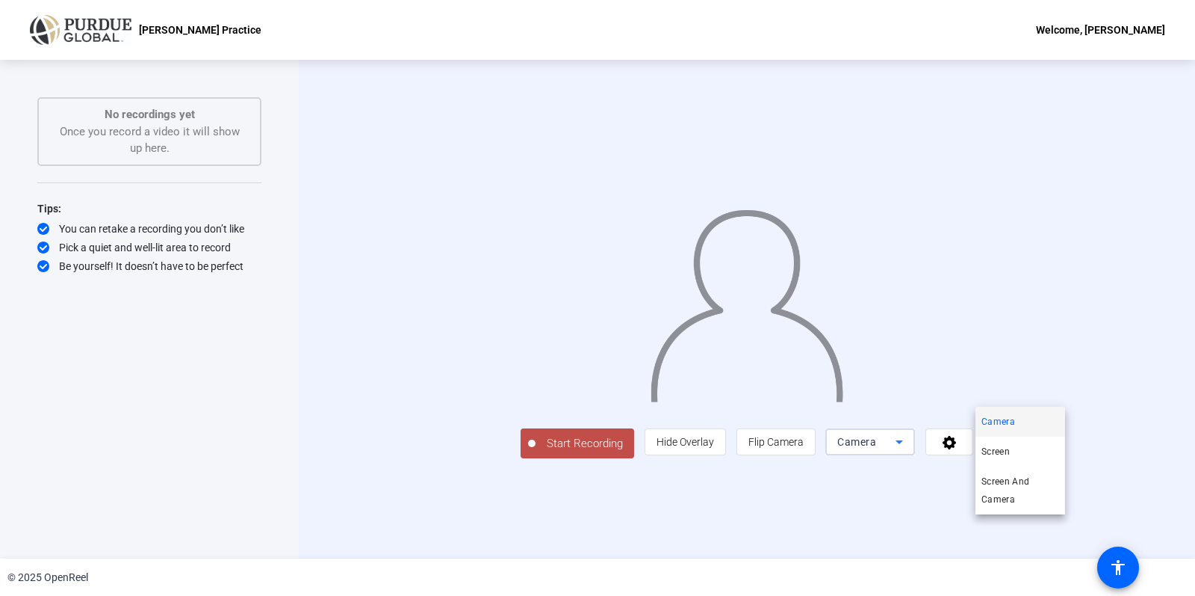
click at [1094, 522] on div at bounding box center [597, 298] width 1195 height 596
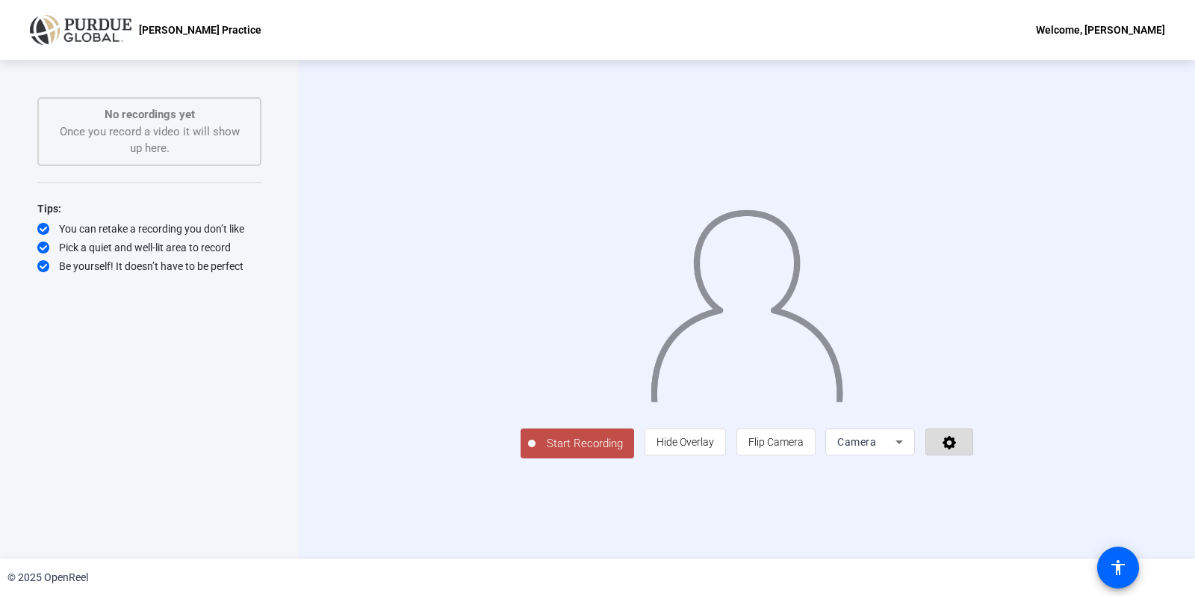
click at [959, 449] on icon at bounding box center [949, 441] width 17 height 15
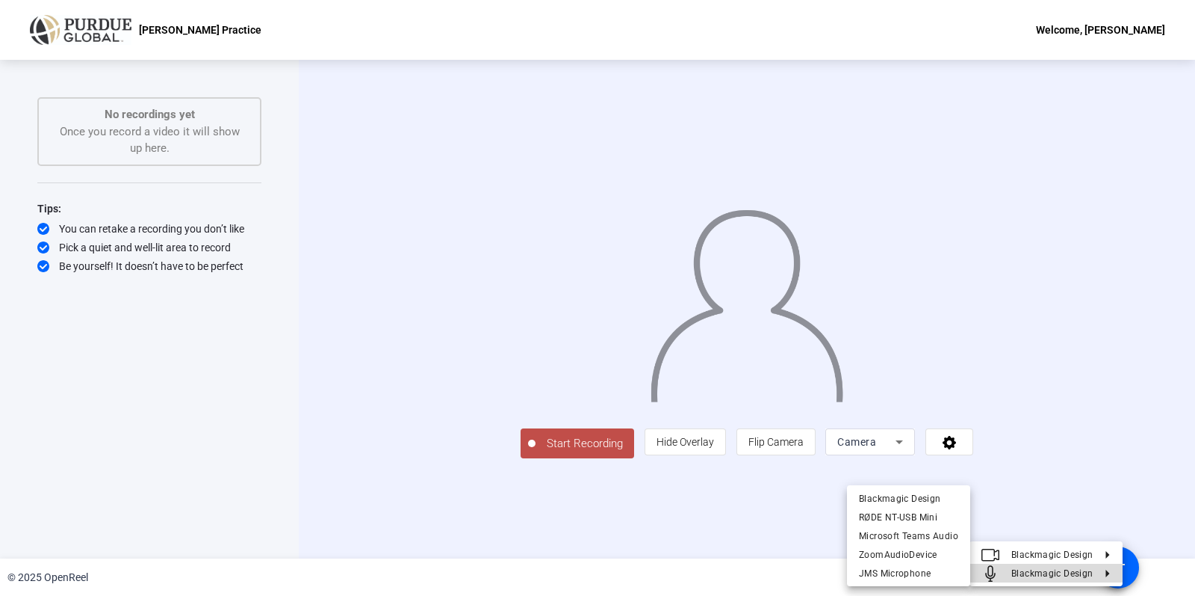
click at [1081, 577] on span "Blackmagic Design" at bounding box center [1052, 573] width 81 height 10
click at [898, 516] on span "RØDE NT-USB Mini" at bounding box center [898, 517] width 78 height 10
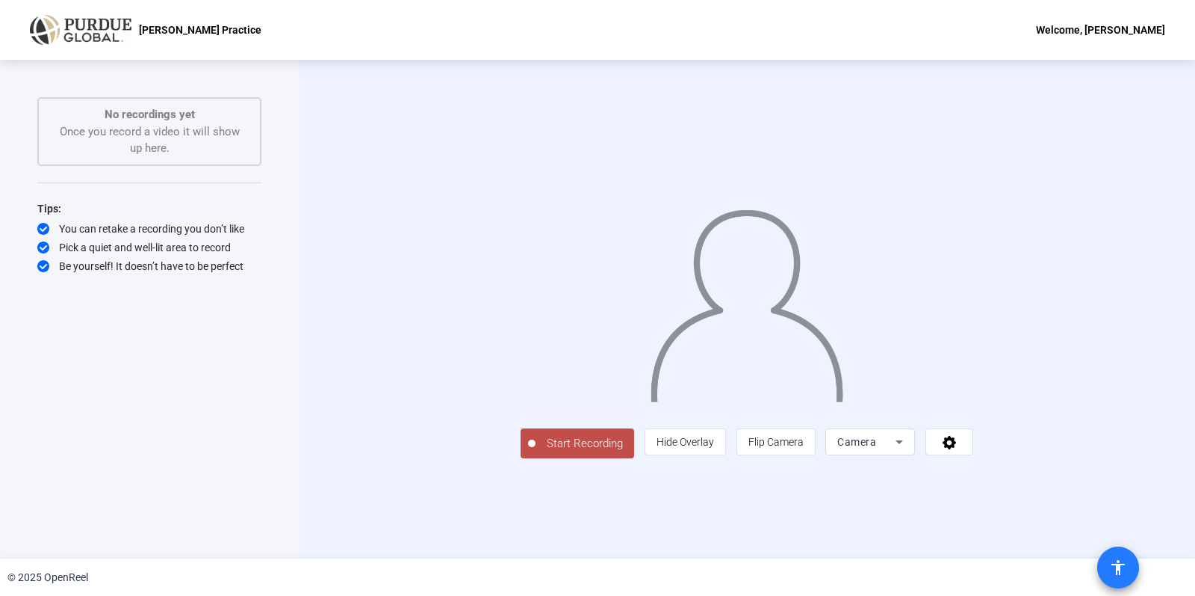
click at [1113, 572] on mat-icon "accessibility" at bounding box center [1119, 567] width 18 height 18
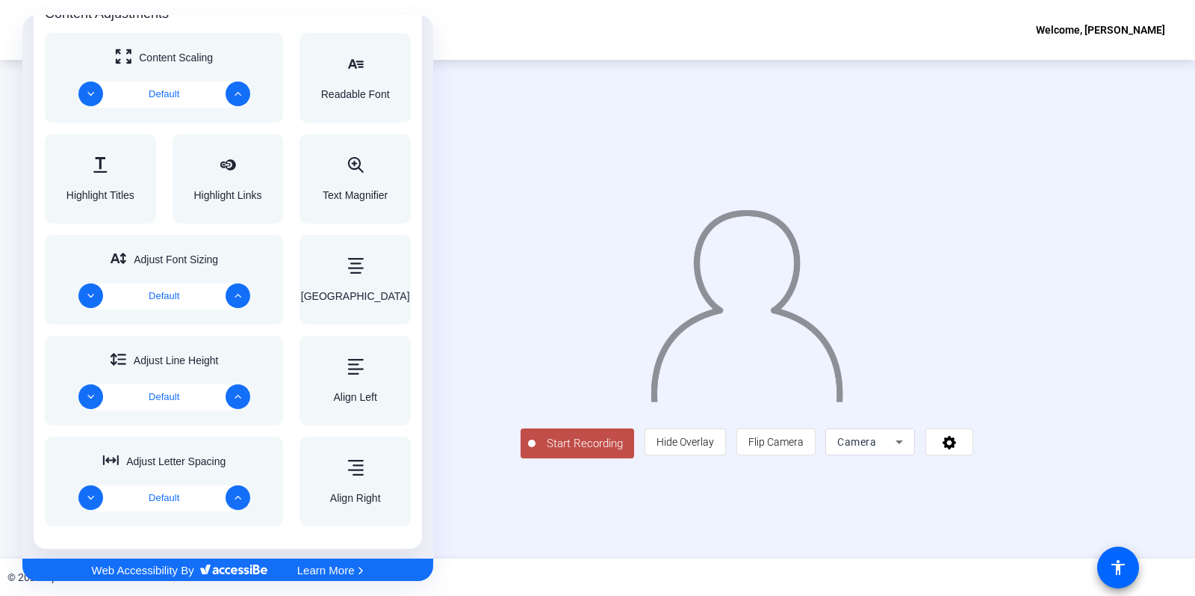
scroll to position [605, 0]
click at [1113, 560] on div at bounding box center [597, 298] width 1195 height 596
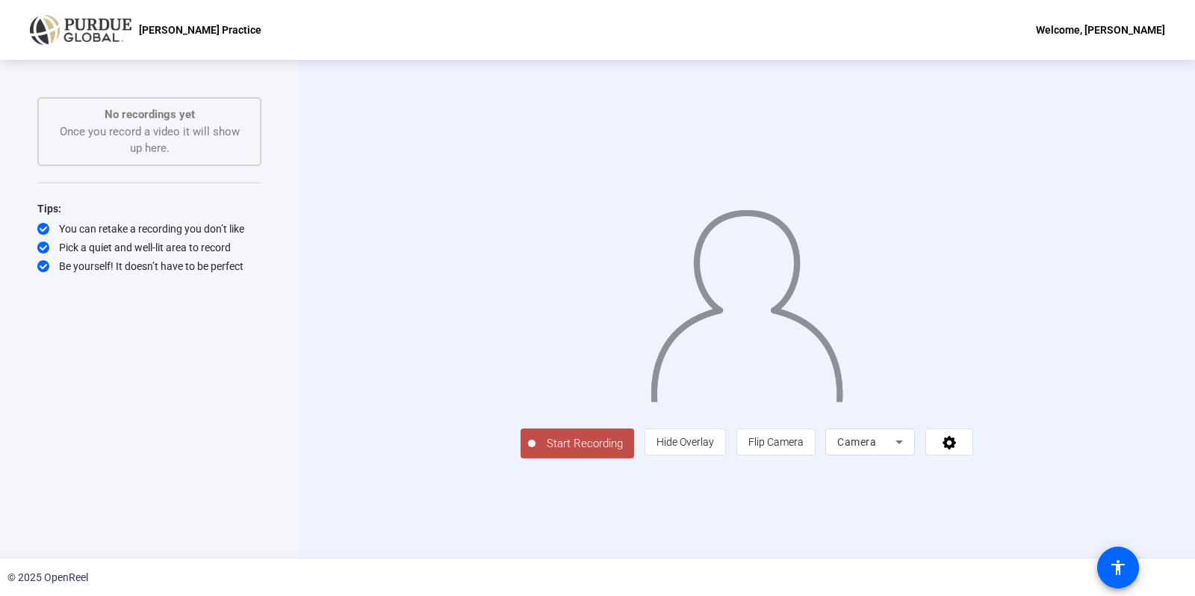
click at [167, 127] on div "No recordings yet Once you record a video it will show up here." at bounding box center [149, 131] width 191 height 51
click at [232, 32] on p "[PERSON_NAME] Practice" at bounding box center [200, 30] width 123 height 18
click at [1097, 25] on div "Welcome, [PERSON_NAME]" at bounding box center [1100, 30] width 129 height 18
click at [914, 33] on div at bounding box center [597, 298] width 1195 height 596
click at [75, 240] on div "Pick a quiet and well-lit area to record" at bounding box center [149, 247] width 224 height 15
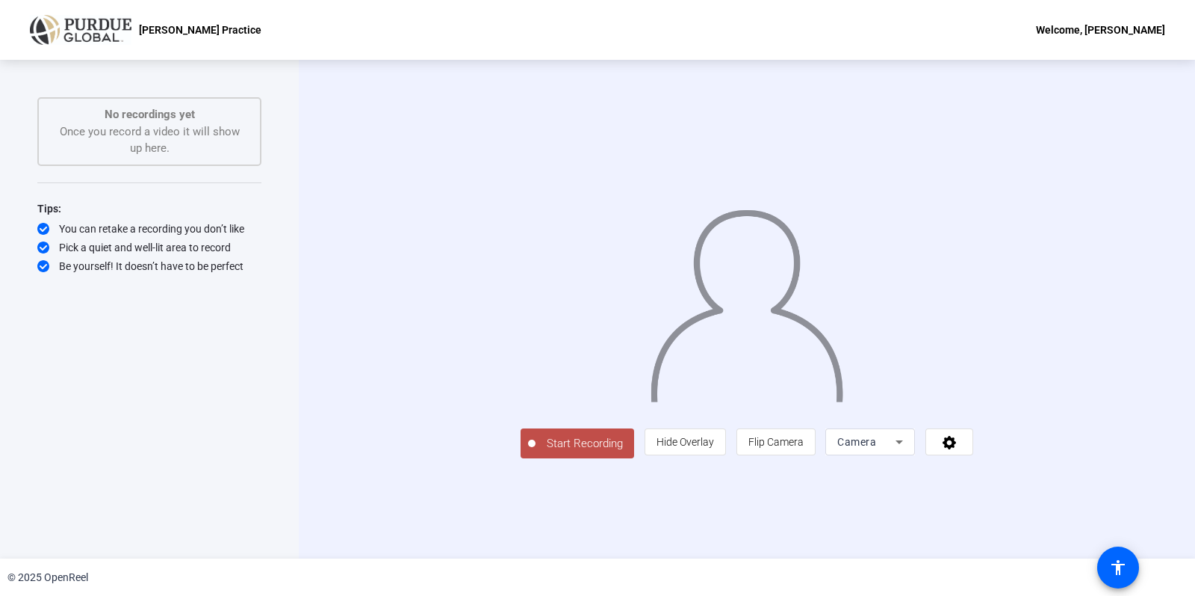
click at [114, 149] on div "No recordings yet Once you record a video it will show up here." at bounding box center [149, 131] width 191 height 51
click at [959, 449] on icon at bounding box center [949, 441] width 17 height 15
click at [1155, 550] on div at bounding box center [597, 298] width 1195 height 596
click at [804, 448] on span "Flip Camera" at bounding box center [776, 442] width 55 height 12
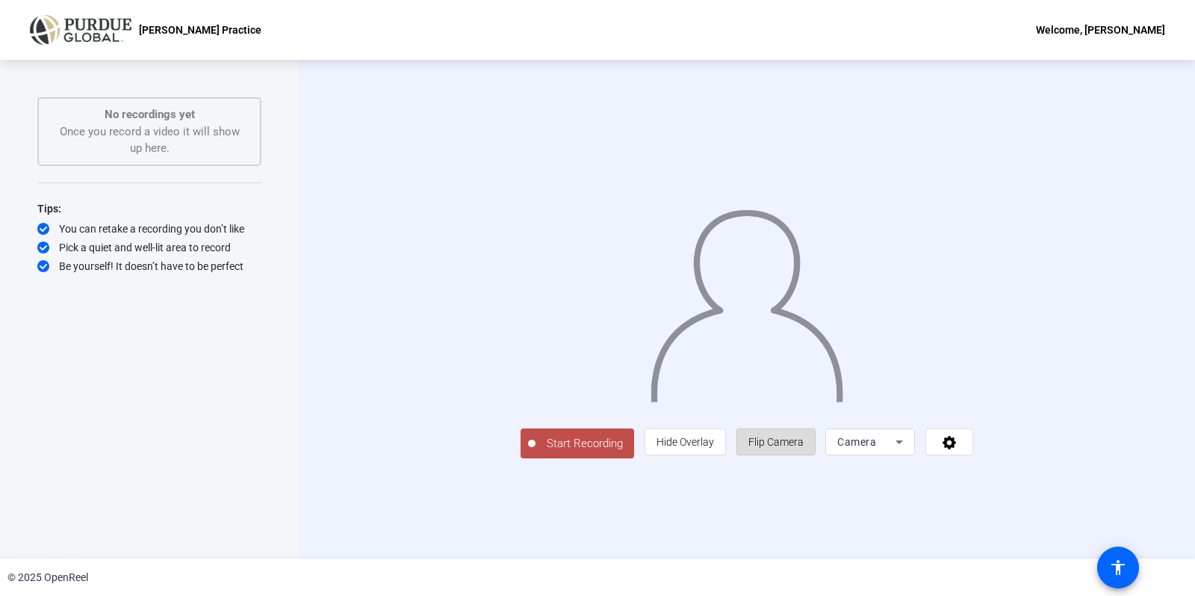
click at [804, 448] on span "Flip Camera" at bounding box center [776, 442] width 55 height 12
